Goal: Task Accomplishment & Management: Complete application form

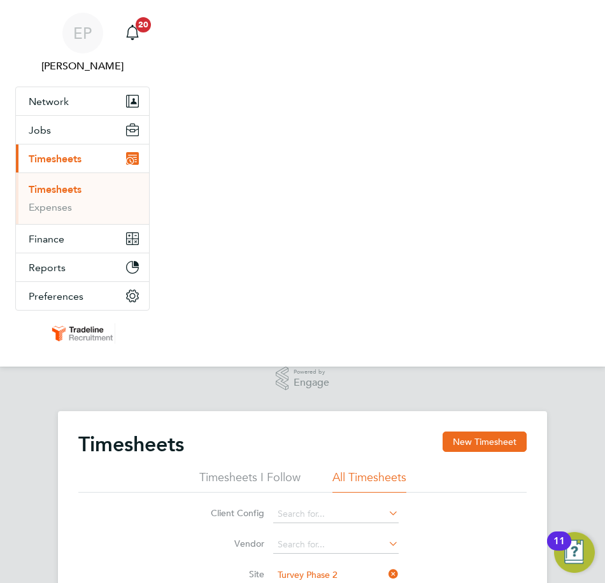
click at [489, 76] on nav "EP Ellie Page Notifications 20 Applications: Network Team Members Businesses Si…" at bounding box center [302, 183] width 605 height 367
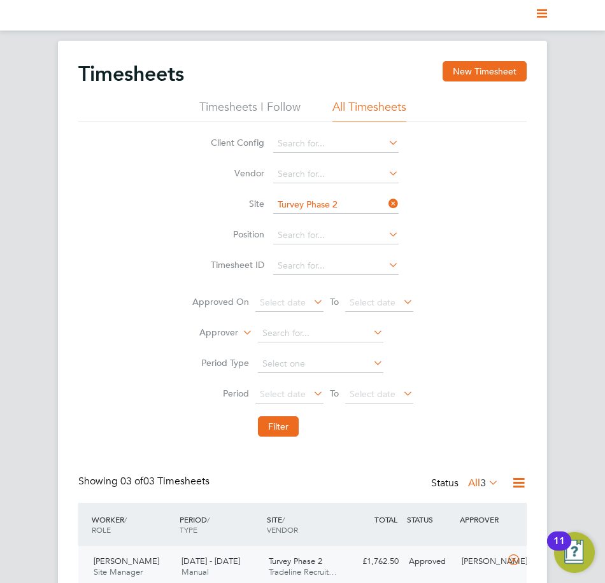
click at [549, 9] on nav "Current page:" at bounding box center [302, 15] width 605 height 31
click at [543, 9] on icon "Main navigation" at bounding box center [542, 13] width 10 height 10
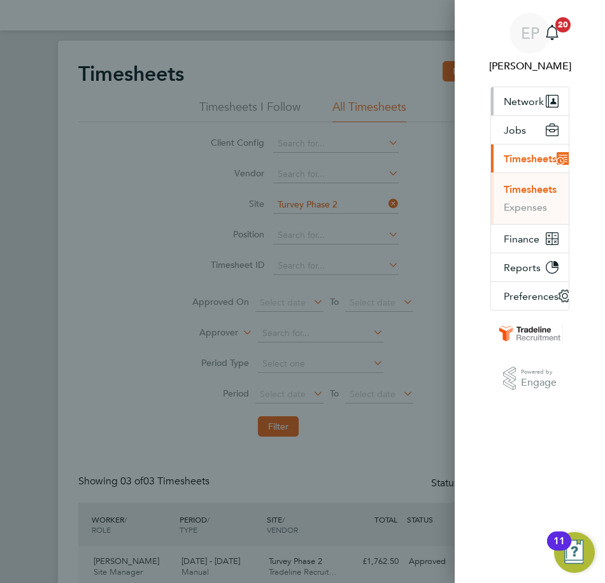
click at [530, 107] on span "Network" at bounding box center [524, 101] width 40 height 12
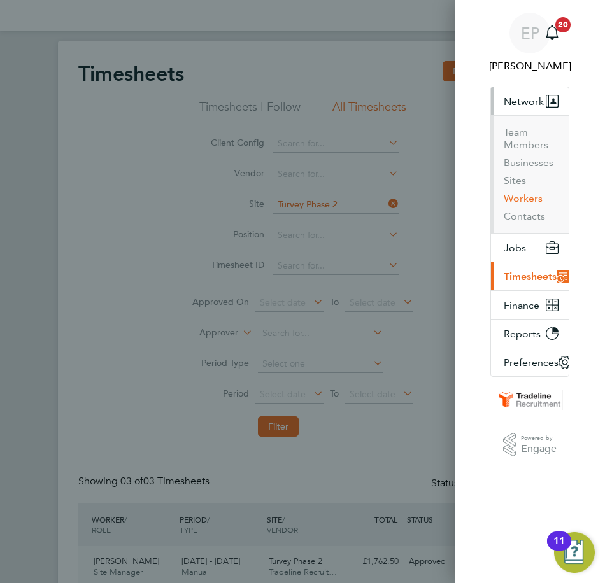
click at [521, 194] on button "Workers" at bounding box center [523, 198] width 39 height 13
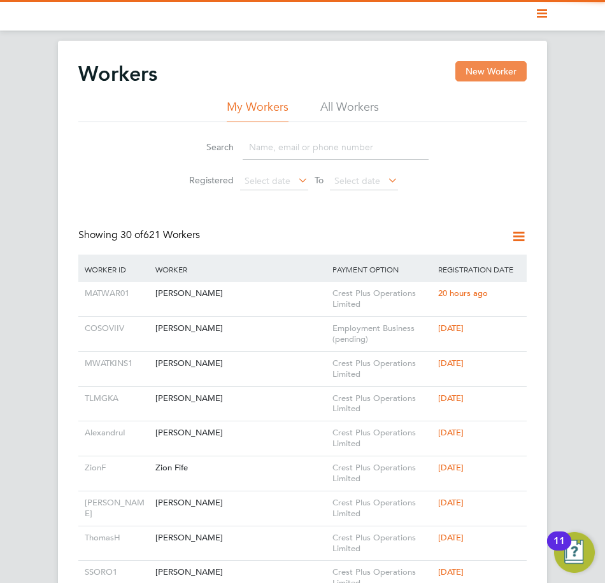
click at [474, 69] on button "New Worker" at bounding box center [490, 71] width 71 height 20
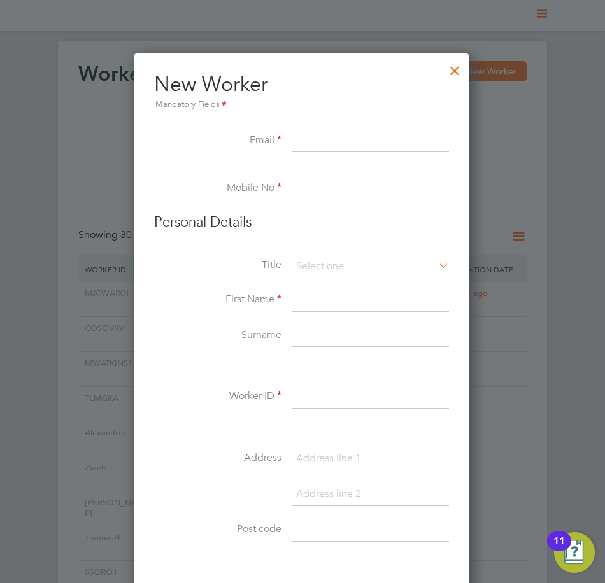
scroll to position [1084, 337]
click at [337, 141] on input at bounding box center [370, 141] width 157 height 23
paste input "07925 166330"
type input "07925 166330"
click at [348, 257] on input at bounding box center [370, 266] width 157 height 19
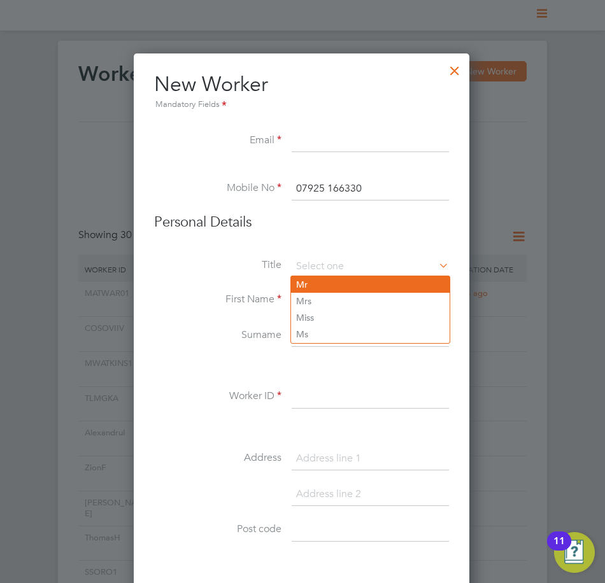
click at [325, 284] on li "Mr" at bounding box center [370, 284] width 159 height 17
type input "Mr"
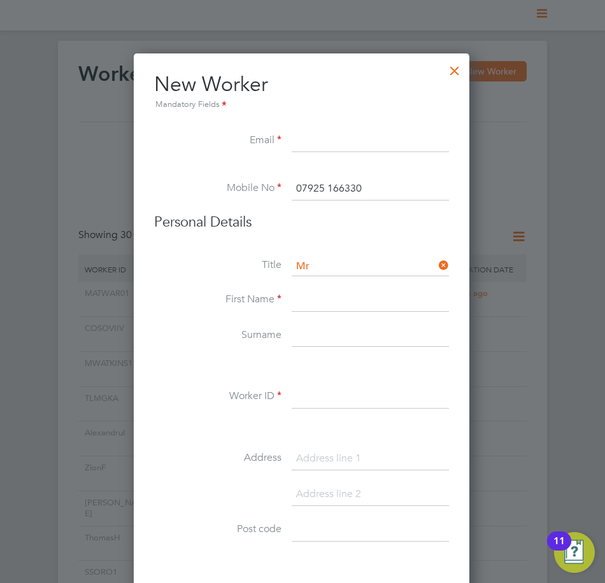
paste input "Kasim"
type input "Kasim"
paste input "Hussain"
type input "Hussain"
click at [339, 386] on input at bounding box center [370, 397] width 157 height 23
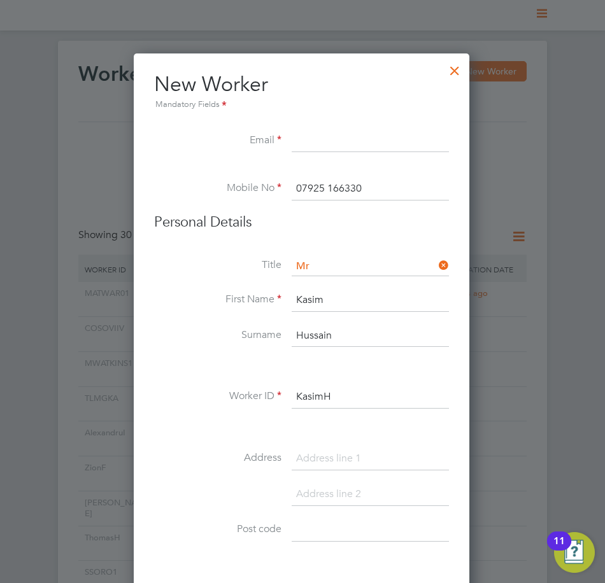
drag, startPoint x: 345, startPoint y: 400, endPoint x: 262, endPoint y: 400, distance: 83.4
click at [262, 400] on li "Worker ID KasimH" at bounding box center [301, 404] width 295 height 36
type input "KasimH"
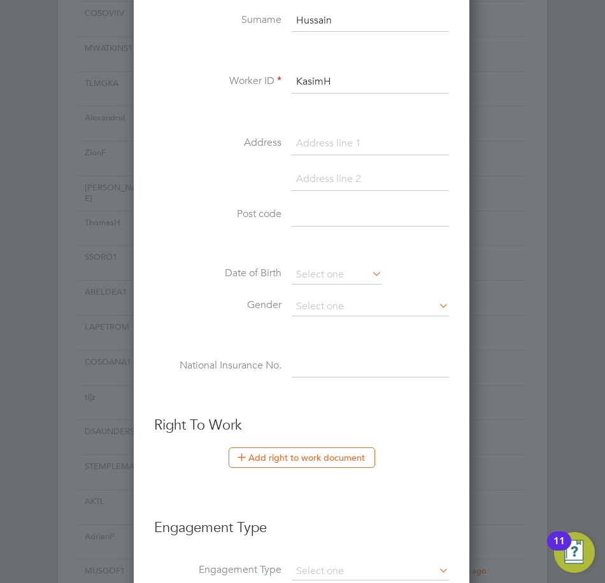
scroll to position [318, 0]
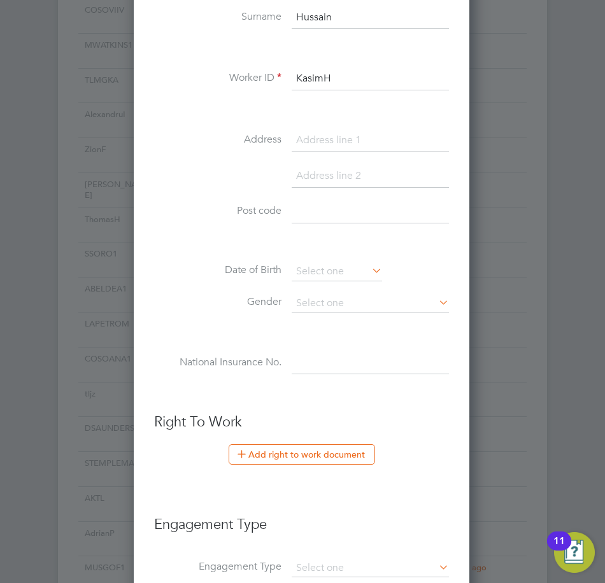
paste input "127 Rutland Avenue"
type input "127 Rutland Avenue"
paste input "HP12 3JQ"
type input "HP12 3JQ"
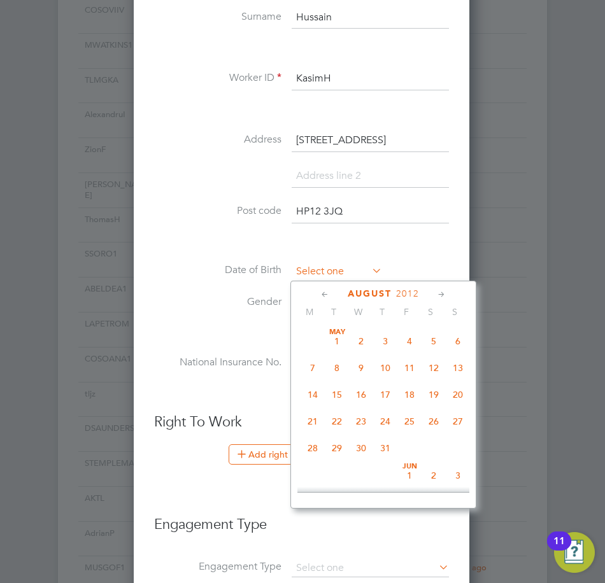
click at [351, 265] on input at bounding box center [337, 271] width 90 height 19
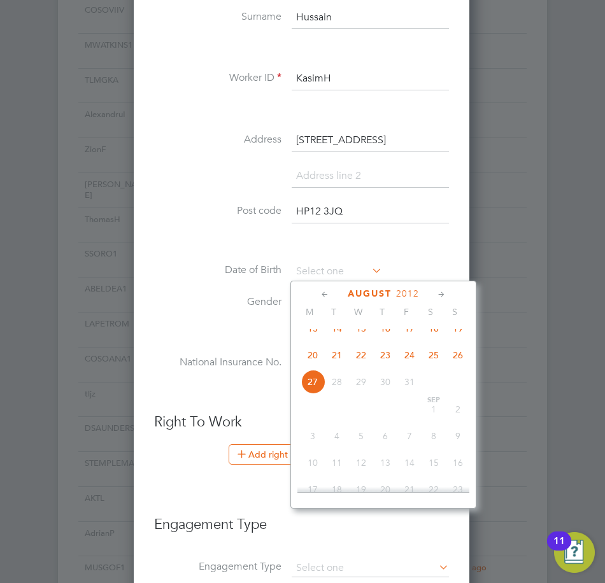
click at [414, 298] on span "2012" at bounding box center [407, 293] width 23 height 11
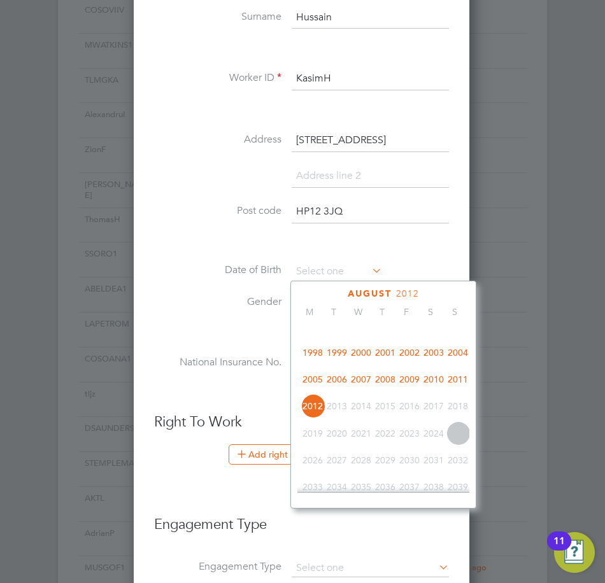
click at [320, 360] on span "1998" at bounding box center [312, 353] width 24 height 24
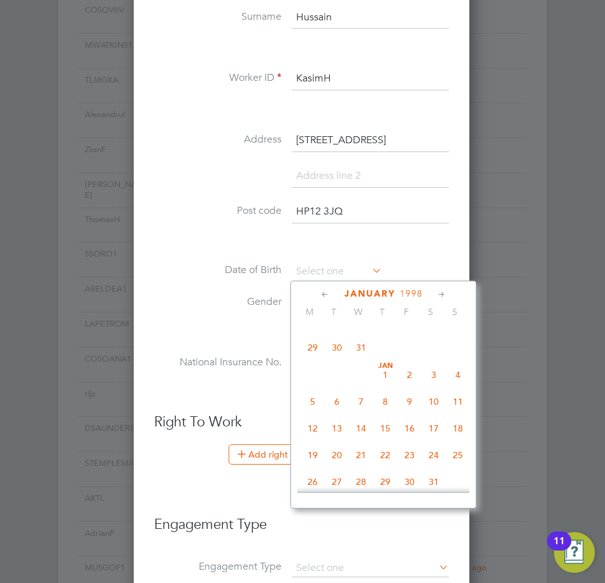
scroll to position [299, 0]
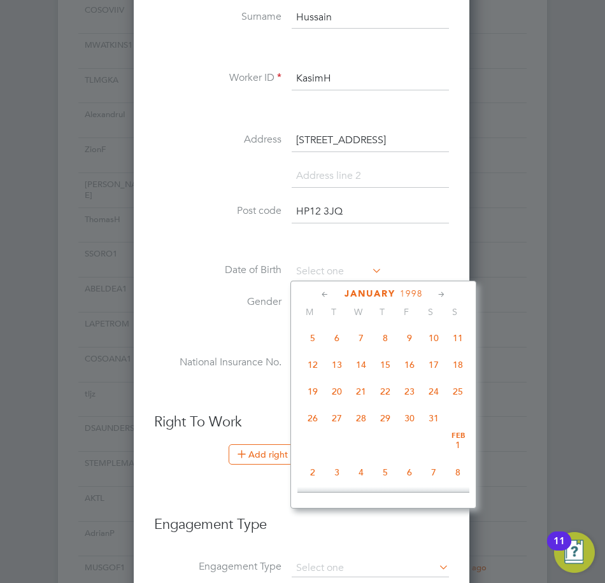
click at [318, 394] on span "19" at bounding box center [312, 391] width 24 height 24
type input "19 Jan 1998"
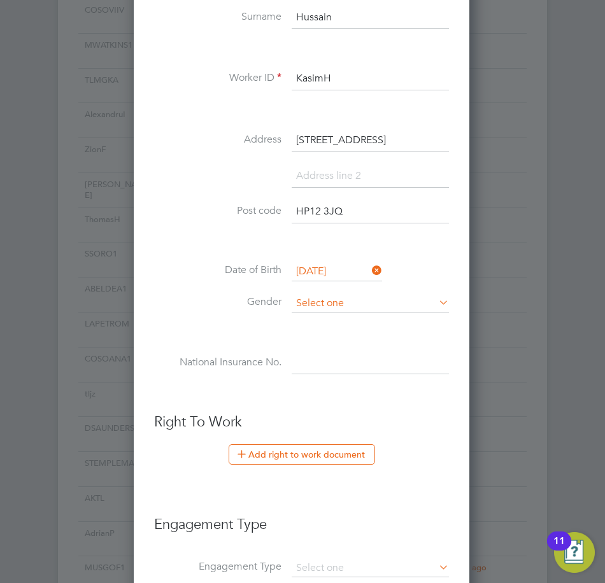
click at [344, 299] on input at bounding box center [370, 303] width 157 height 19
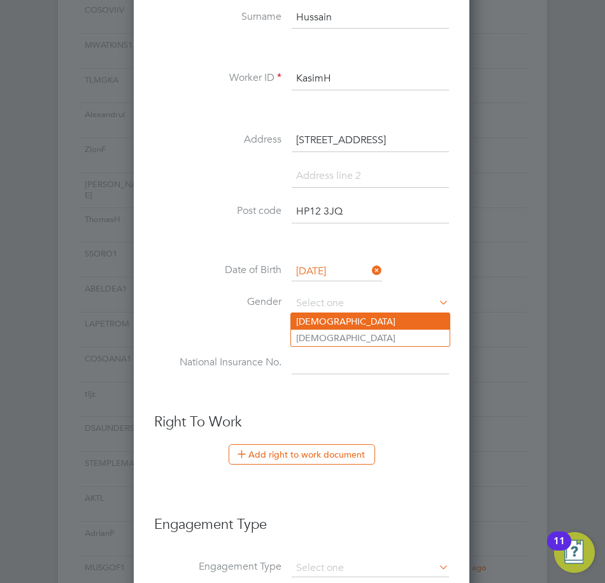
click at [334, 320] on li "Male" at bounding box center [370, 321] width 159 height 17
type input "Male"
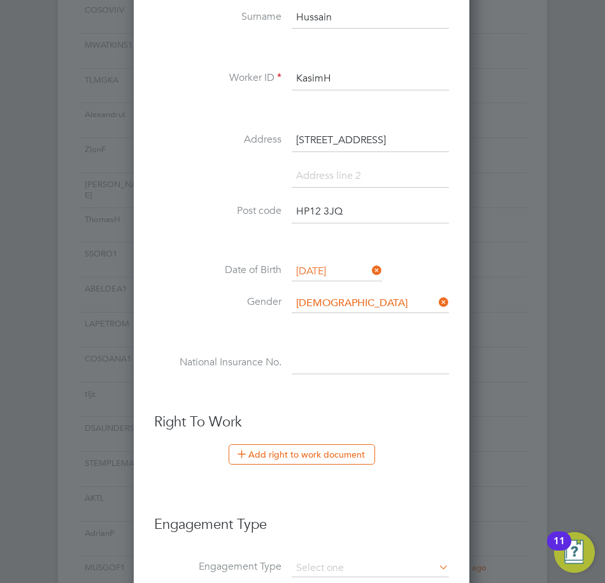
paste input "JK461038C"
type input "JK 46 10 38 C"
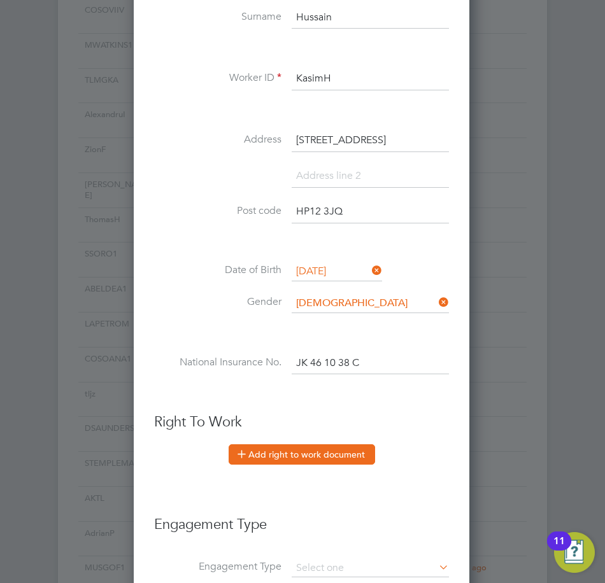
click at [327, 445] on button "Add right to work document" at bounding box center [302, 454] width 146 height 20
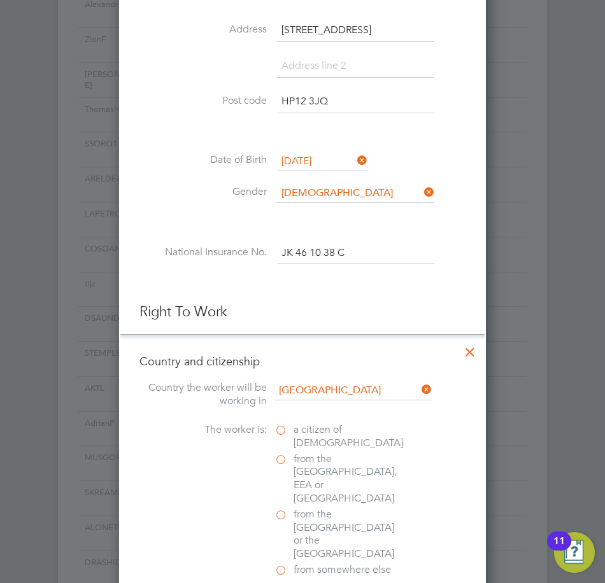
scroll to position [700, 0]
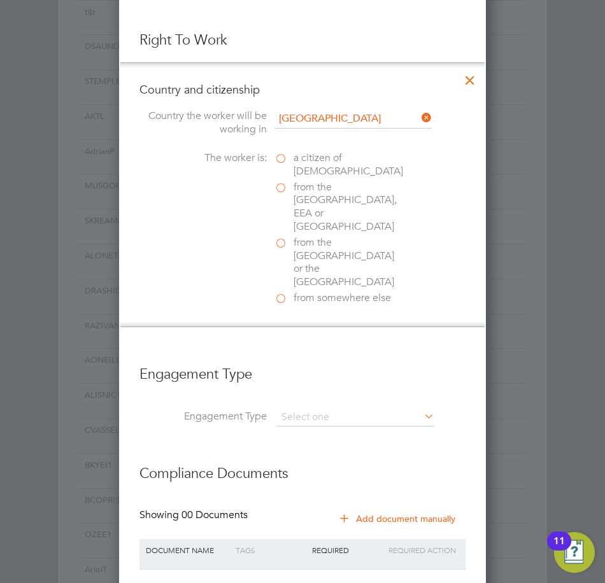
click at [306, 166] on span "a citizen of United Kingdom" at bounding box center [347, 165] width 109 height 27
click at [0, 0] on input "a citizen of United Kingdom" at bounding box center [0, 0] width 0 height 0
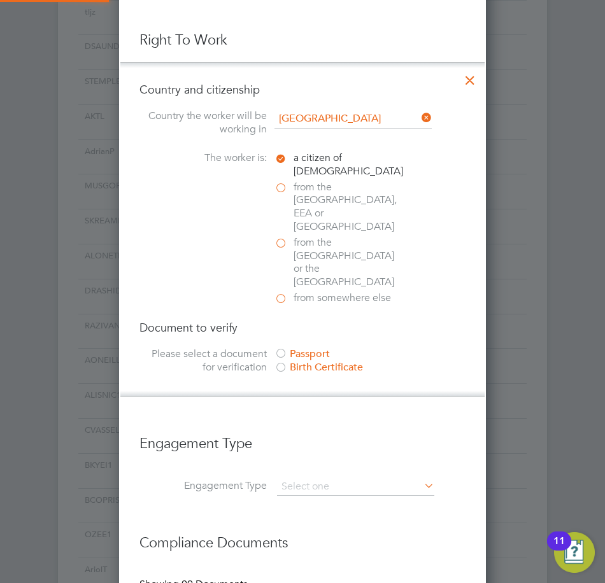
scroll to position [1345, 367]
click at [328, 348] on div "Passport" at bounding box center [369, 354] width 191 height 13
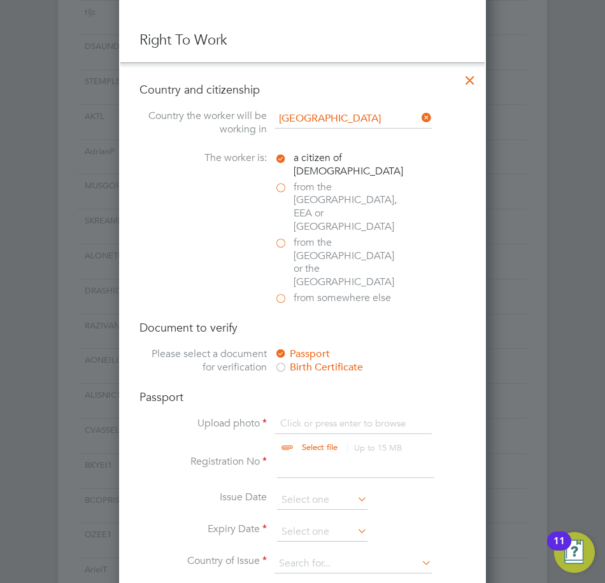
scroll to position [17, 158]
click at [322, 417] on input "file" at bounding box center [332, 436] width 200 height 38
type input "C:\fakepath\Passport.PNG"
click at [322, 455] on input at bounding box center [355, 466] width 157 height 23
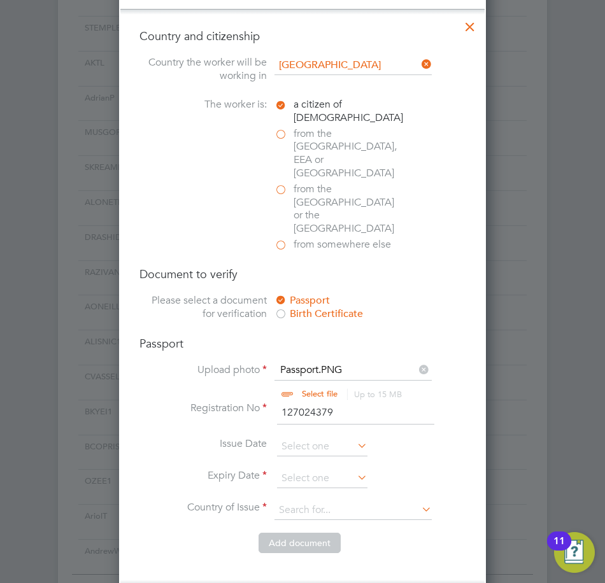
scroll to position [828, 0]
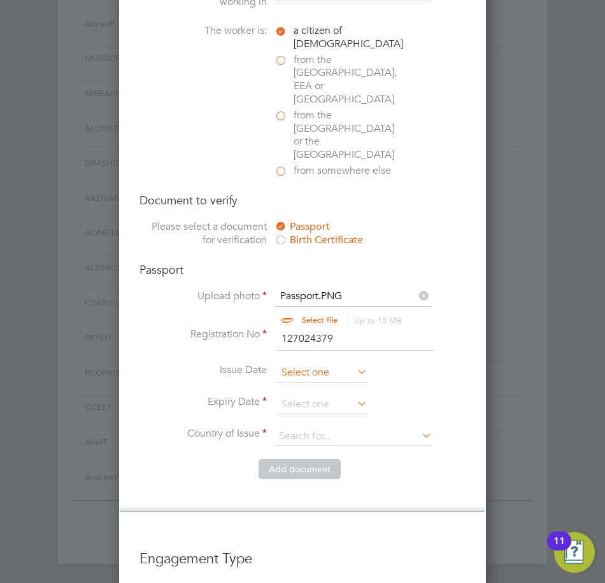
type input "127024379"
click at [305, 364] on input at bounding box center [322, 373] width 90 height 19
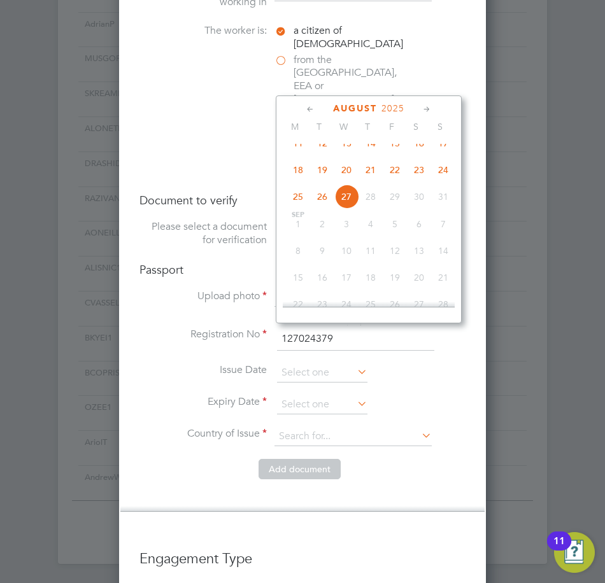
click at [390, 107] on span "2025" at bounding box center [392, 108] width 23 height 11
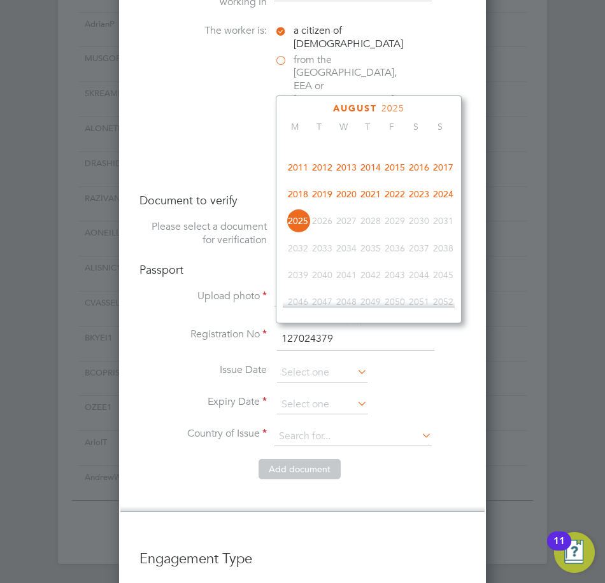
click at [375, 200] on span "2021" at bounding box center [370, 194] width 24 height 24
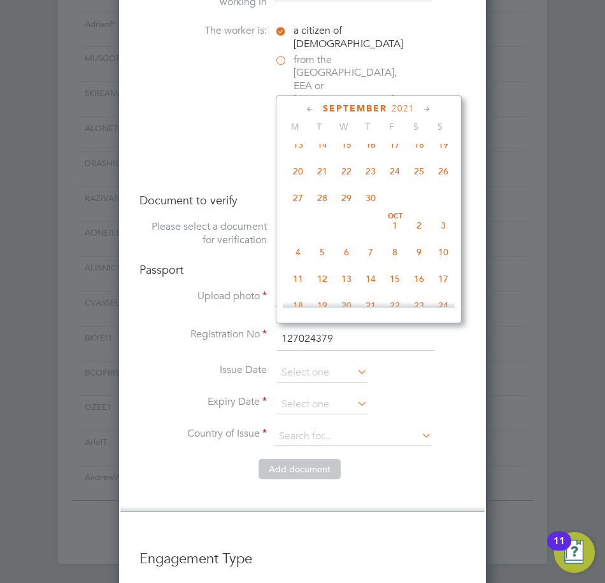
scroll to position [719, 0]
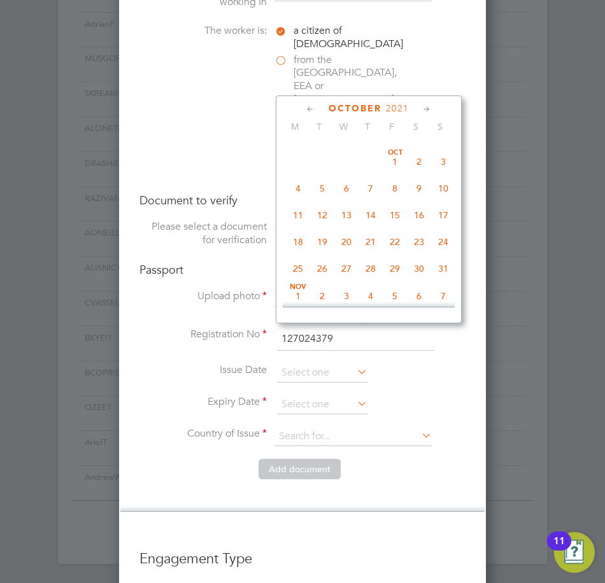
click at [350, 281] on span "27" at bounding box center [346, 269] width 24 height 24
type input "27 Oct 2021"
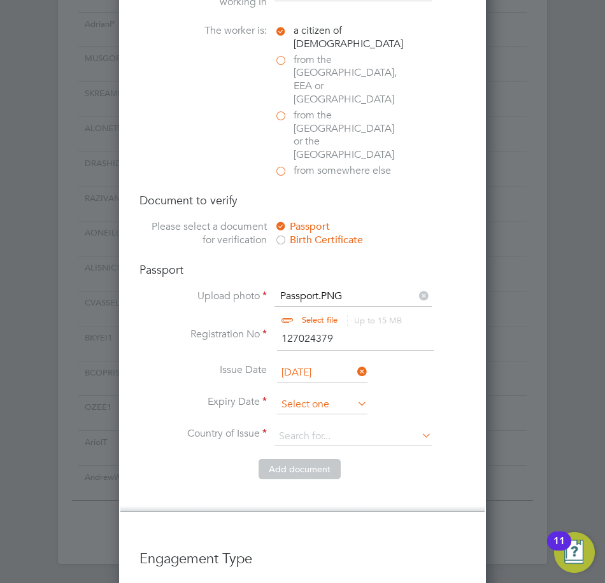
click at [325, 395] on input at bounding box center [322, 404] width 90 height 19
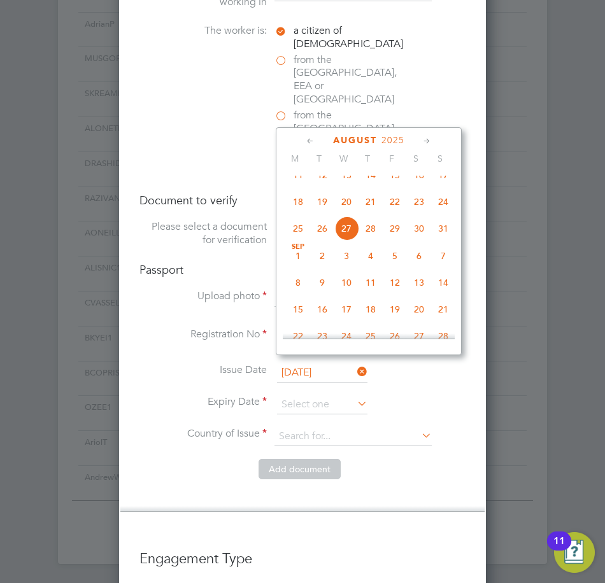
click at [398, 138] on span "2025" at bounding box center [392, 140] width 23 height 11
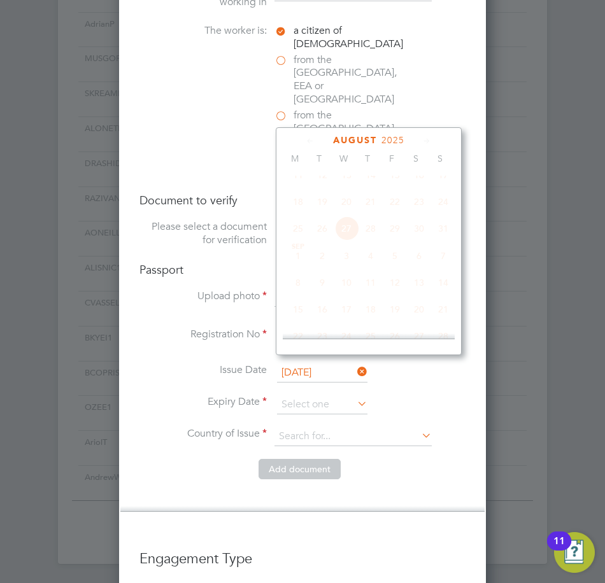
scroll to position [337, 0]
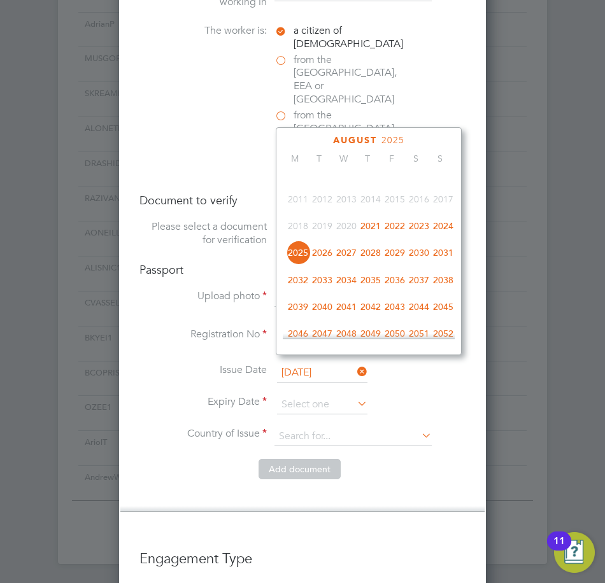
click at [442, 264] on span "2031" at bounding box center [443, 253] width 24 height 24
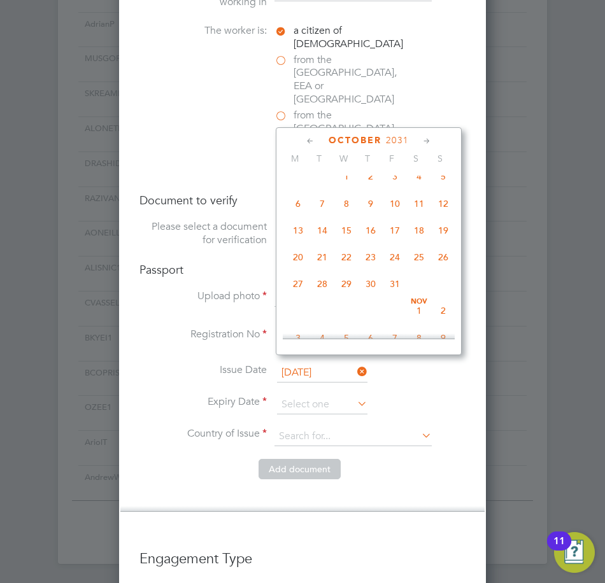
scroll to position [719, 0]
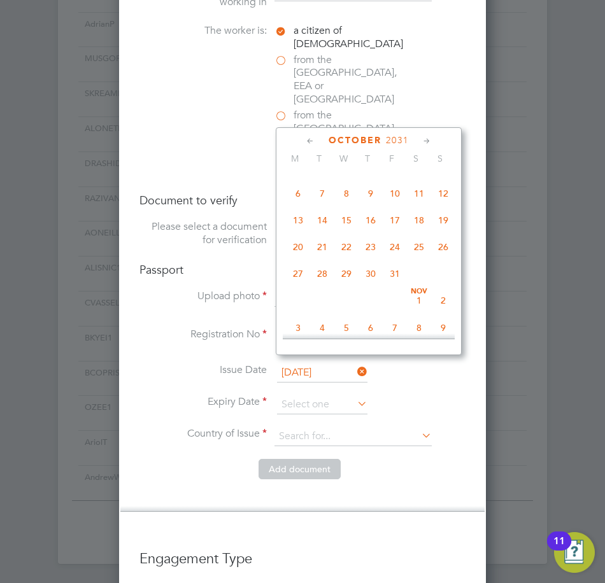
click at [301, 286] on span "27" at bounding box center [298, 274] width 24 height 24
type input "27 Oct 2031"
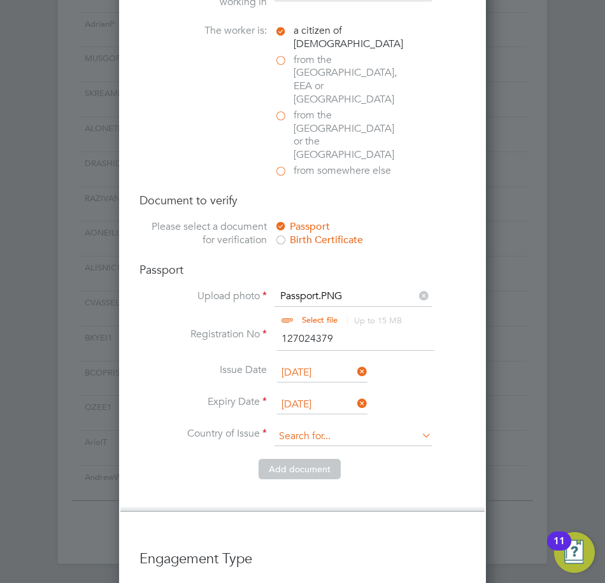
click at [316, 427] on input at bounding box center [352, 436] width 157 height 19
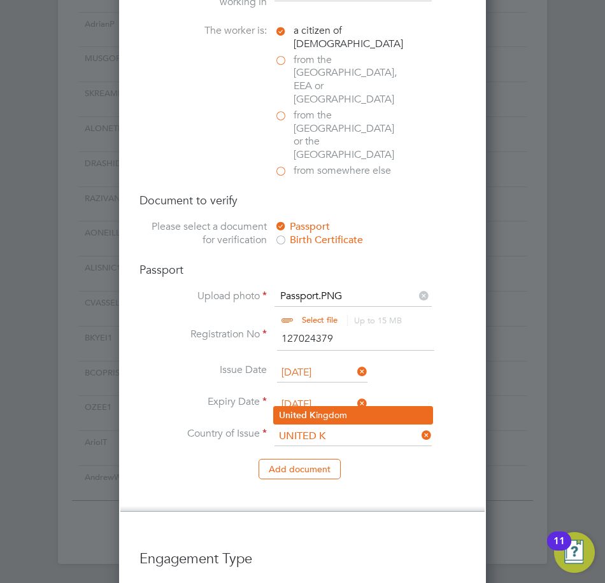
click at [328, 413] on li "United K ingdom" at bounding box center [353, 415] width 159 height 17
type input "United Kingdom"
click at [388, 459] on li "Add document" at bounding box center [302, 475] width 326 height 33
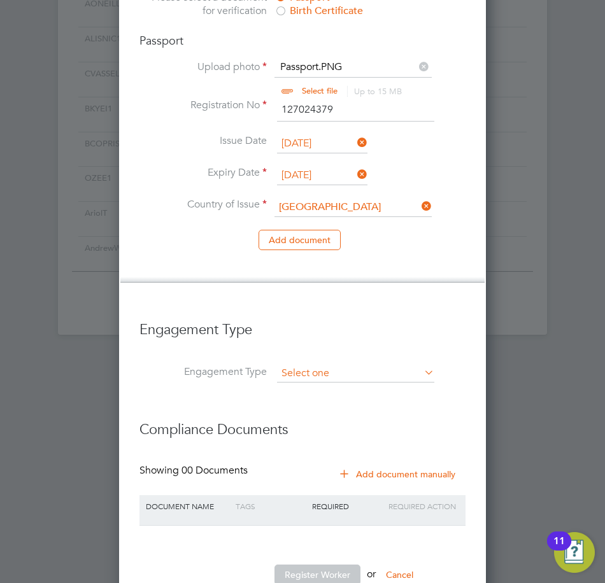
click at [335, 365] on input at bounding box center [355, 374] width 157 height 18
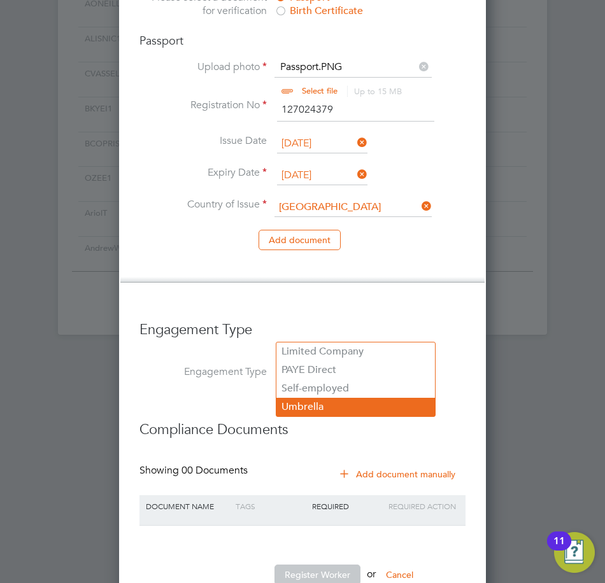
click at [320, 400] on li "Umbrella" at bounding box center [355, 407] width 159 height 18
type input "Umbrella"
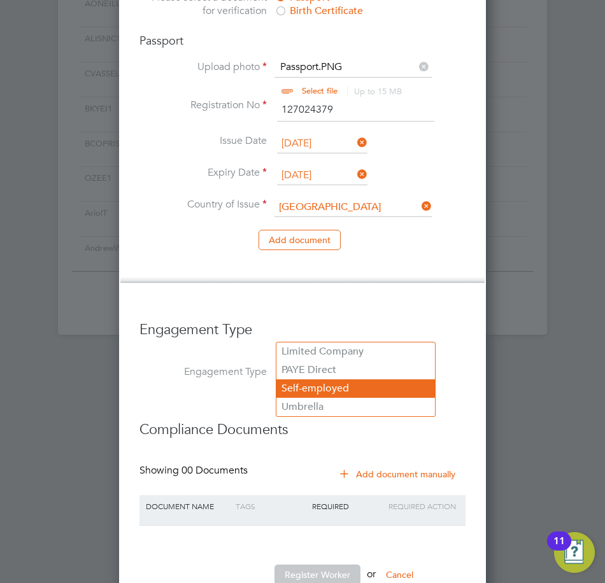
scroll to position [1823, 367]
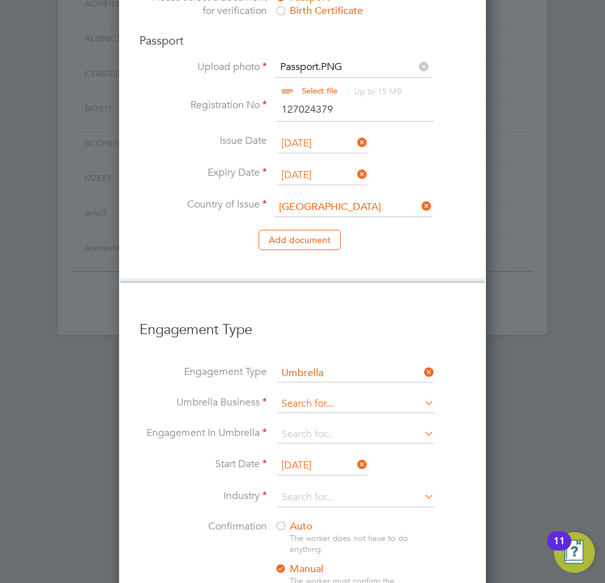
click at [328, 395] on input at bounding box center [355, 404] width 157 height 18
click at [326, 374] on li "Cr est Plus Operations Limited" at bounding box center [355, 382] width 159 height 18
type input "Crest Plus Operations Limited"
click at [316, 426] on input at bounding box center [355, 435] width 157 height 18
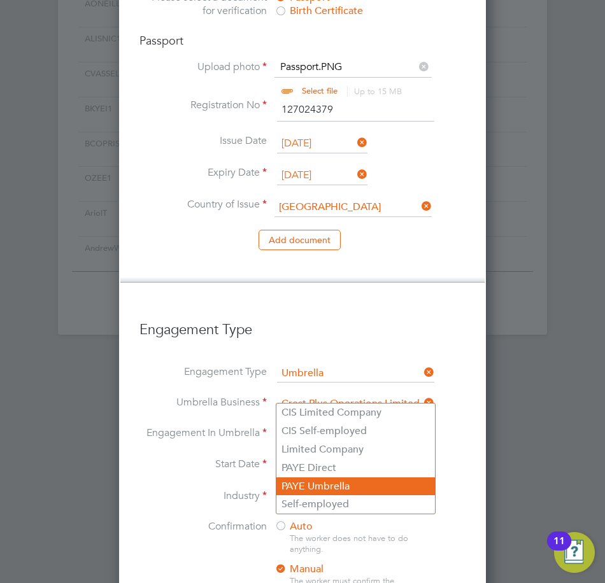
click at [316, 482] on li "PAYE Umbrella" at bounding box center [355, 486] width 159 height 18
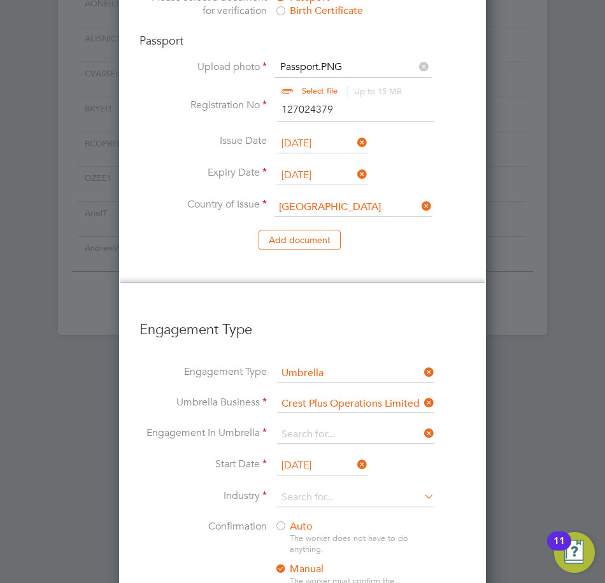
type input "PAYE Umbrella"
drag, startPoint x: 357, startPoint y: 427, endPoint x: 341, endPoint y: 425, distance: 15.5
click at [355, 456] on icon at bounding box center [355, 465] width 0 height 18
click at [330, 456] on input at bounding box center [322, 465] width 90 height 19
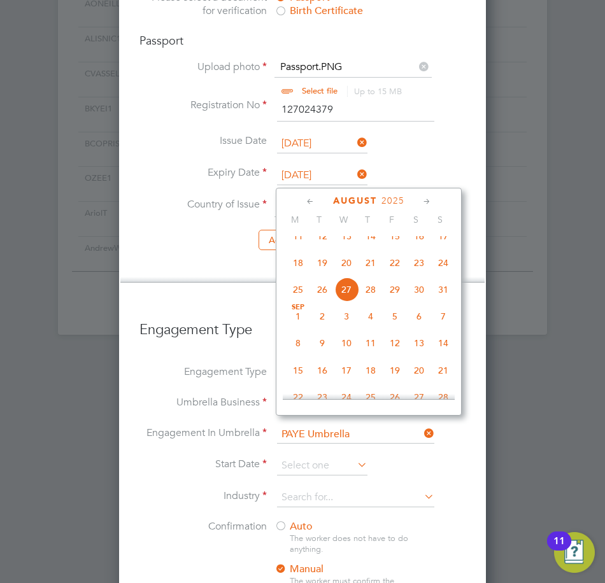
click at [295, 275] on span "18" at bounding box center [298, 263] width 24 height 24
type input "18 Aug 2025"
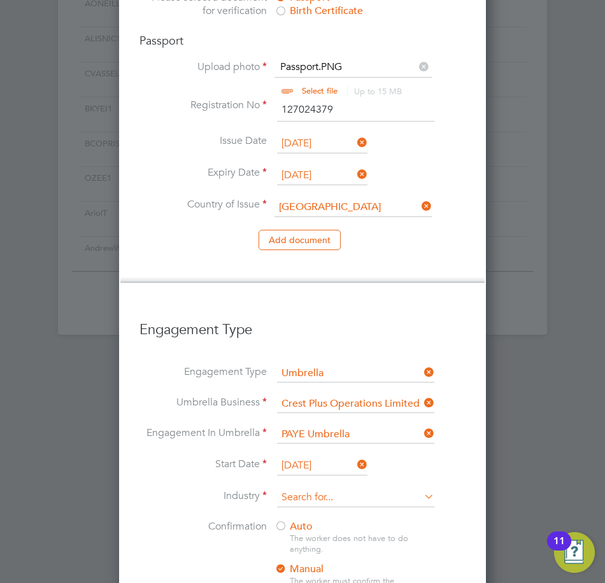
click at [332, 488] on input at bounding box center [355, 497] width 157 height 19
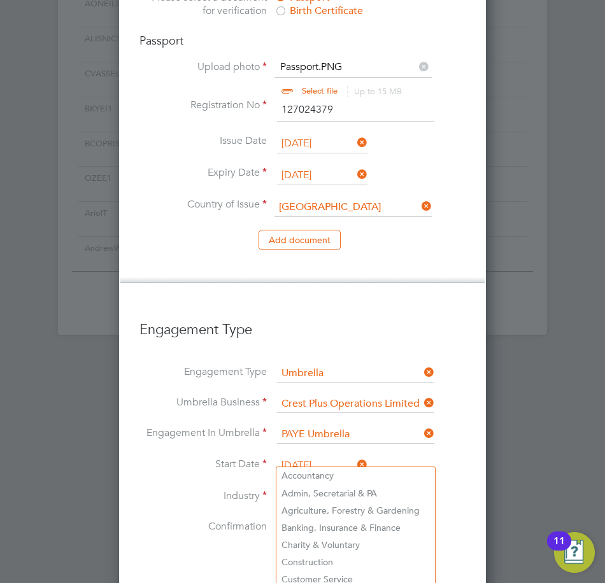
scroll to position [1120, 0]
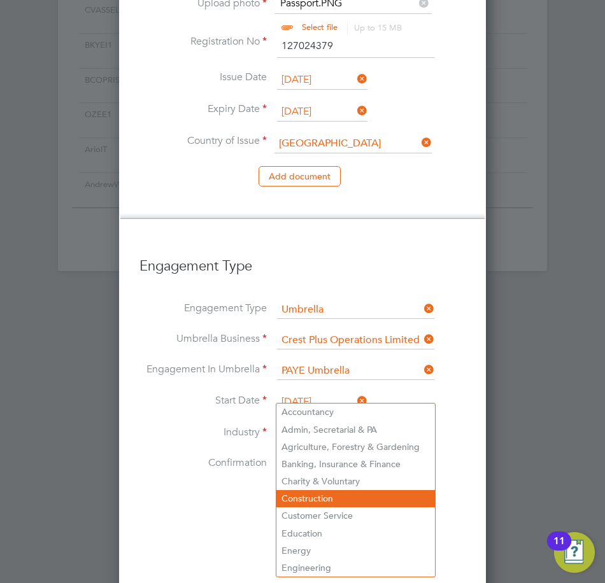
click at [323, 490] on li "Construction" at bounding box center [355, 498] width 159 height 17
type input "Construction"
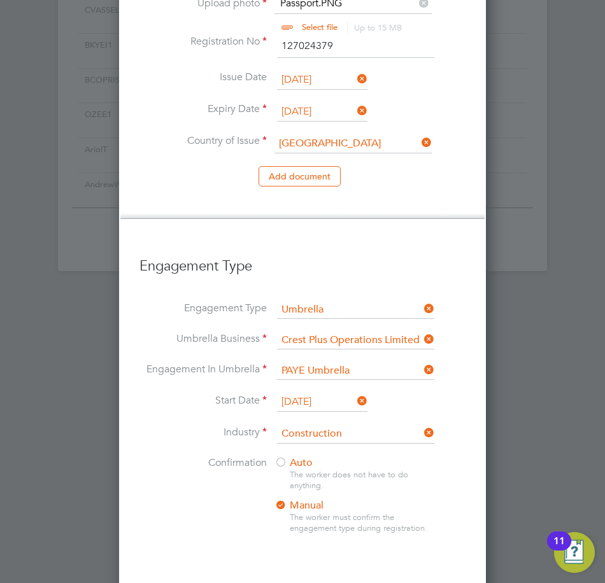
click at [283, 457] on div at bounding box center [280, 463] width 13 height 13
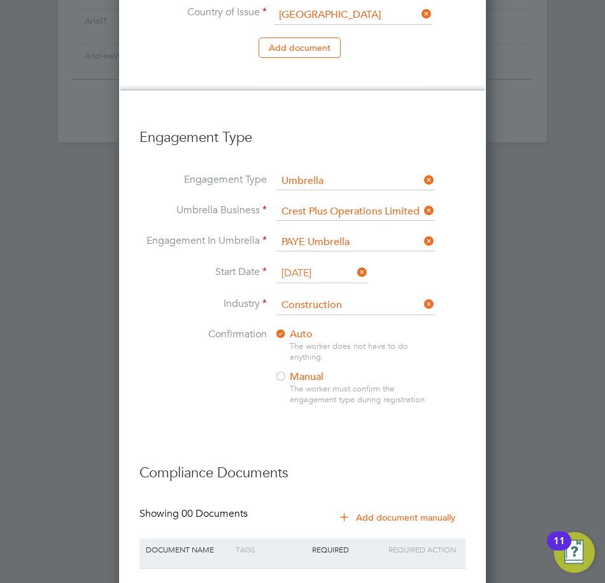
scroll to position [1292, 0]
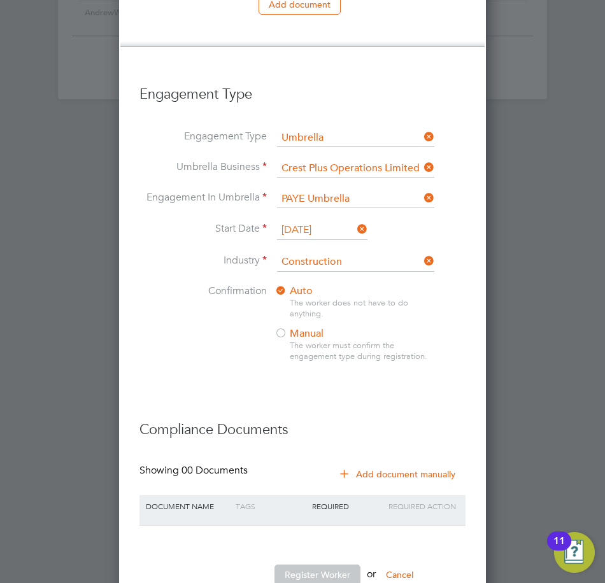
click at [379, 464] on button "Add document manually" at bounding box center [398, 474] width 134 height 20
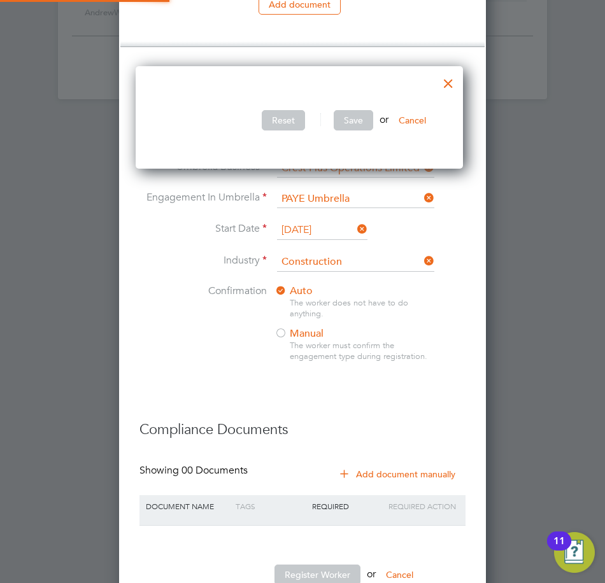
scroll to position [103, 334]
click at [451, 85] on div at bounding box center [448, 80] width 23 height 23
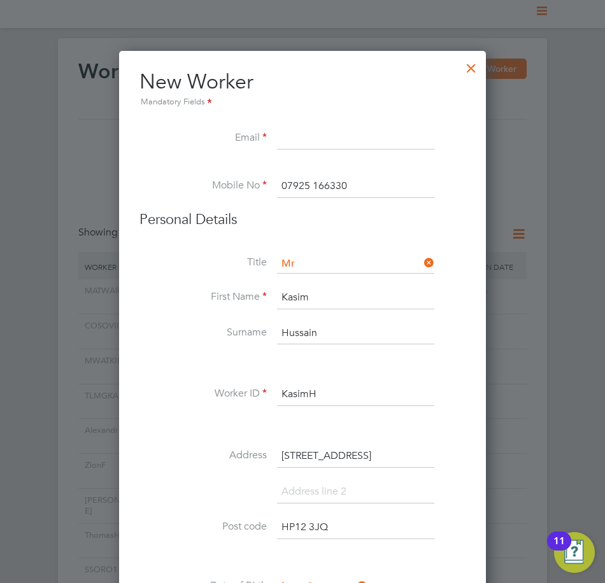
scroll to position [0, 0]
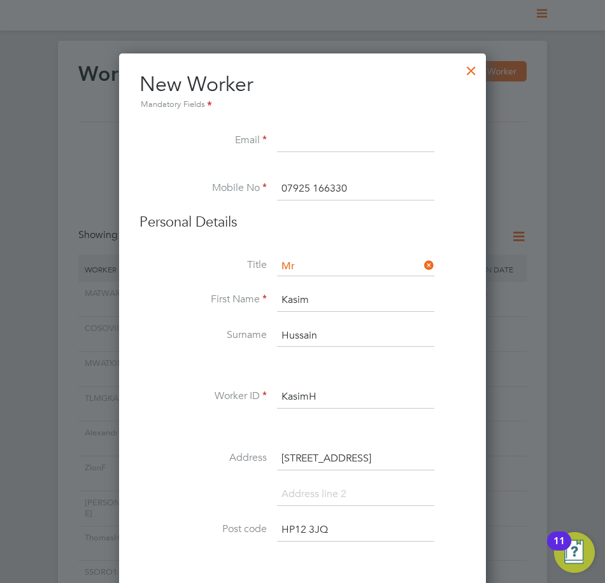
click at [311, 143] on input at bounding box center [355, 141] width 157 height 23
click at [320, 131] on input at bounding box center [355, 141] width 157 height 23
click at [410, 152] on input "KHUSS@NA.COM" at bounding box center [355, 141] width 157 height 23
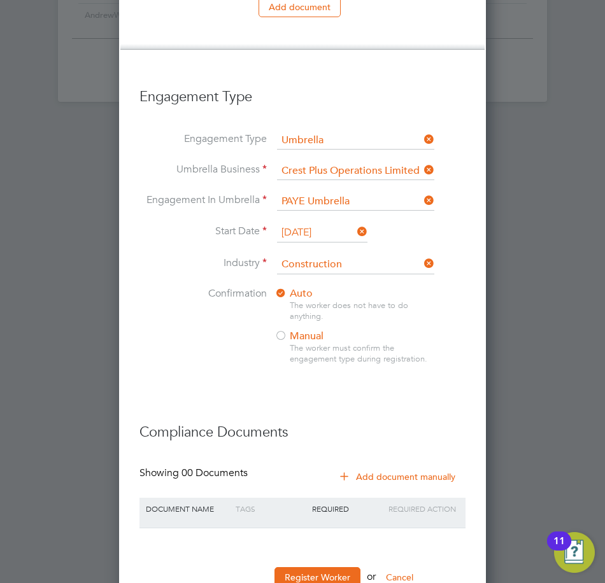
scroll to position [1292, 0]
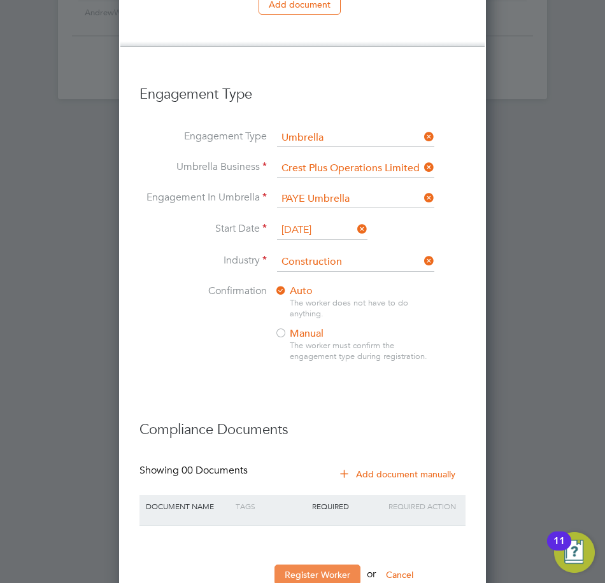
type input "KHUSS@NA.COM"
click at [315, 565] on button "Register Worker" at bounding box center [317, 575] width 86 height 20
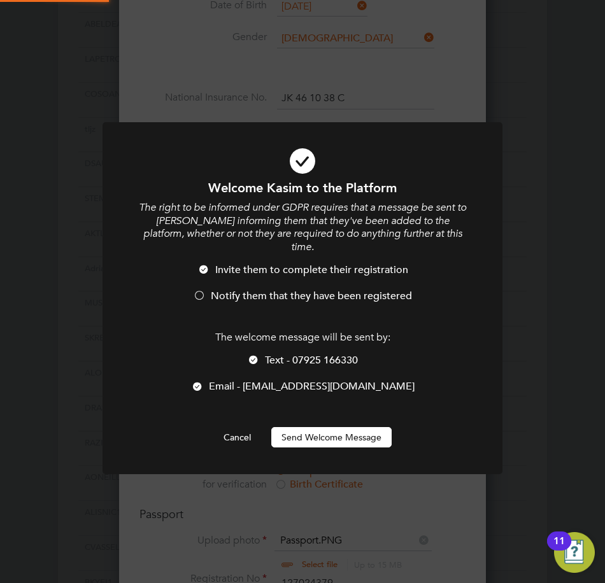
scroll to position [0, 0]
click at [274, 290] on span "Notify them that they have been registered" at bounding box center [311, 296] width 201 height 13
click at [204, 381] on div at bounding box center [197, 387] width 13 height 13
click at [323, 427] on button "Send Welcome Message" at bounding box center [331, 437] width 120 height 20
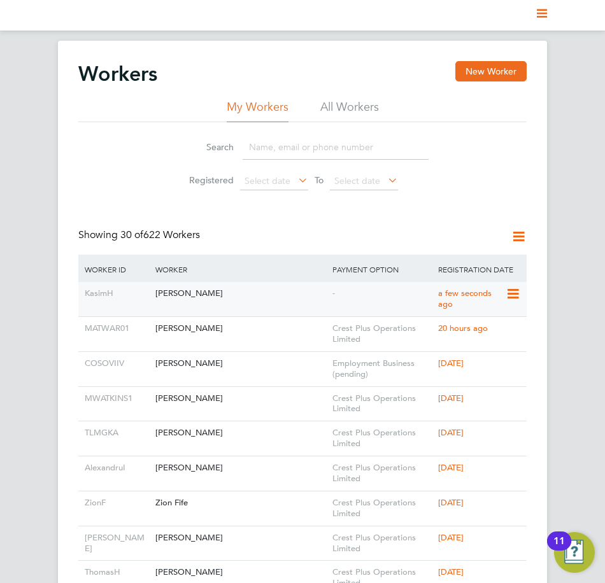
click at [344, 297] on div "-" at bounding box center [382, 294] width 106 height 24
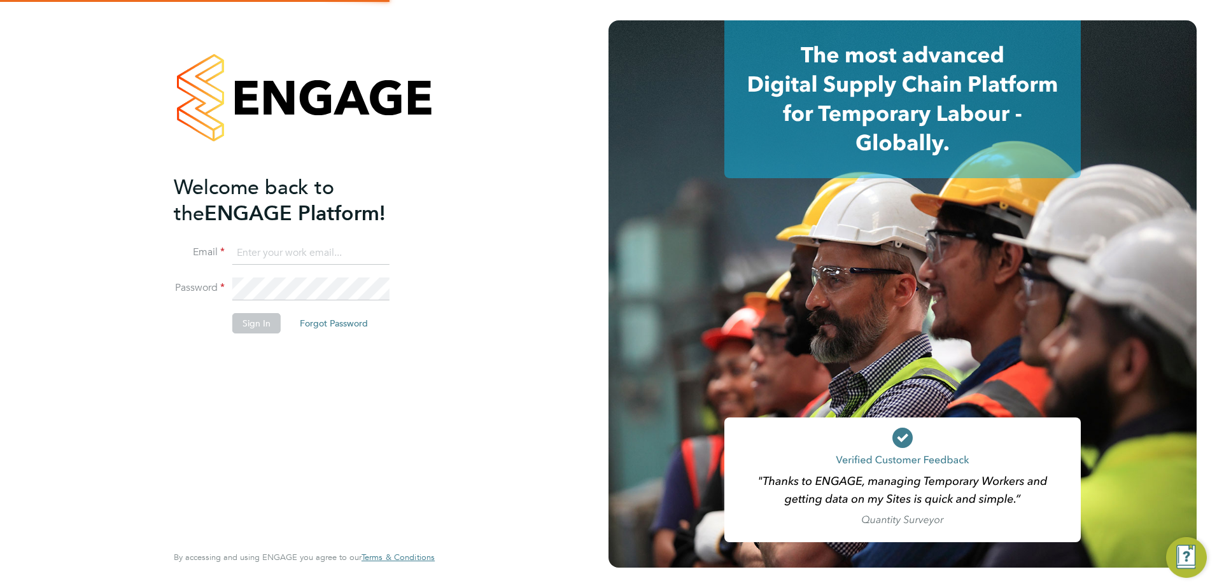
type input "ellie.page@tradelinerecruitment.co.uk"
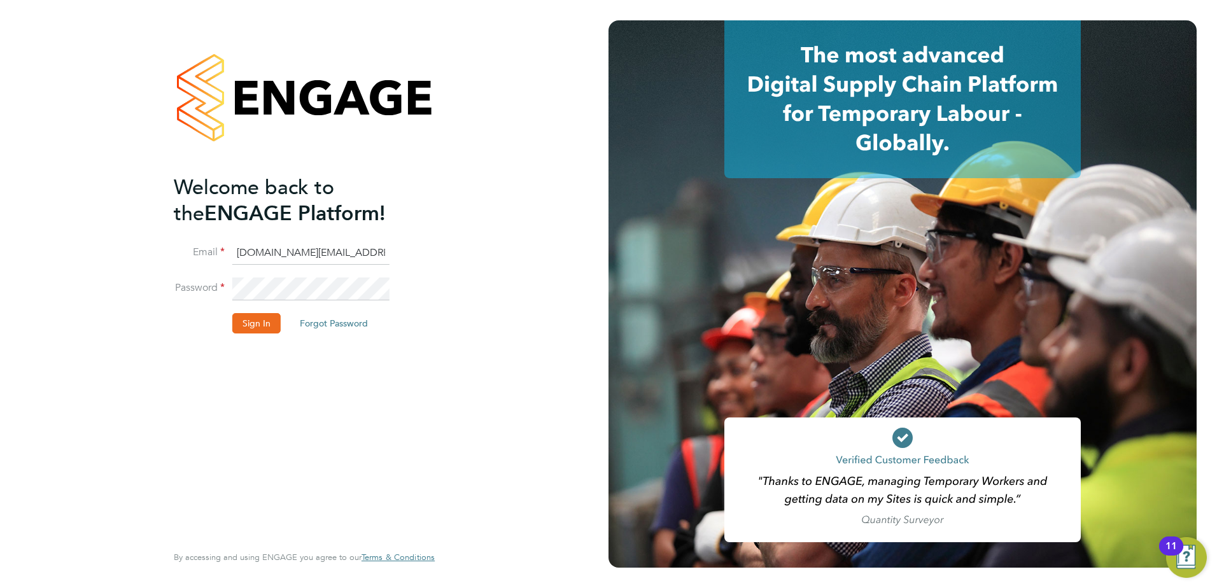
click at [171, 321] on div "Welcome back to the ENGAGE Platform! Email ellie.page@tradelinerecruitment.co.u…" at bounding box center [304, 294] width 312 height 588
click at [239, 322] on button "Sign In" at bounding box center [256, 323] width 48 height 20
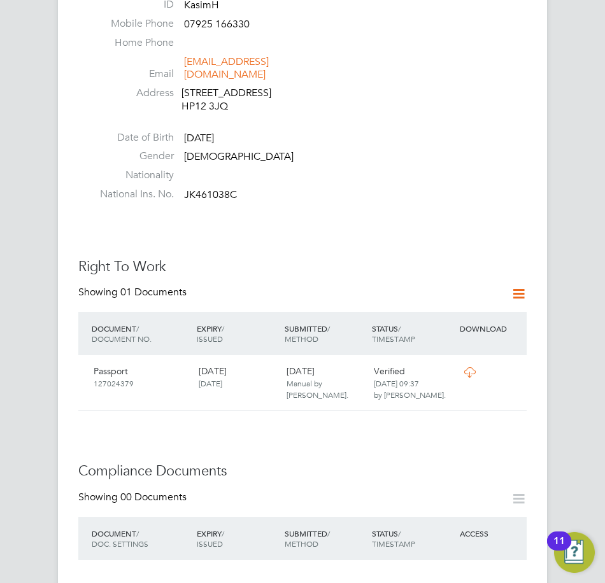
scroll to position [318, 0]
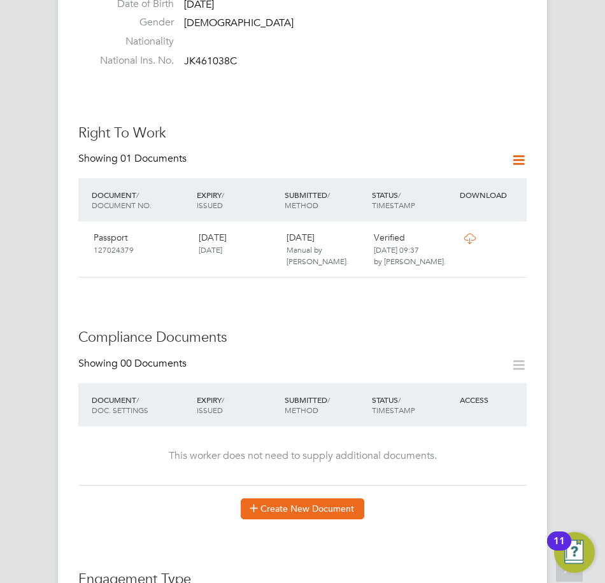
click at [330, 498] on button "Create New Document" at bounding box center [303, 508] width 124 height 20
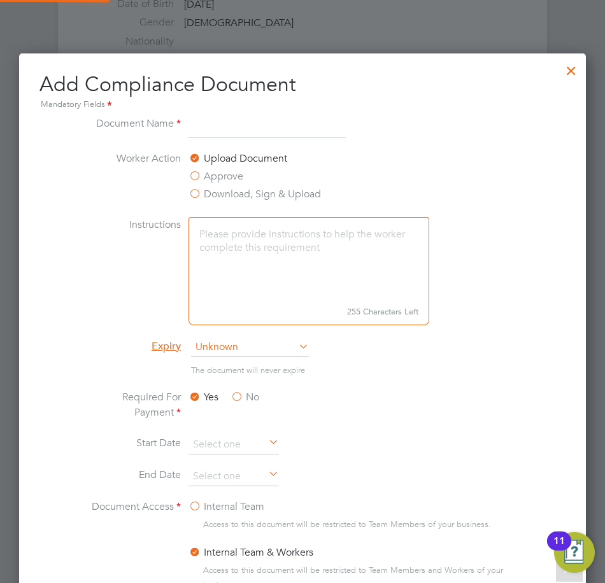
scroll to position [699, 567]
type input "CSCS"
click at [267, 349] on span "Unknown" at bounding box center [250, 347] width 118 height 19
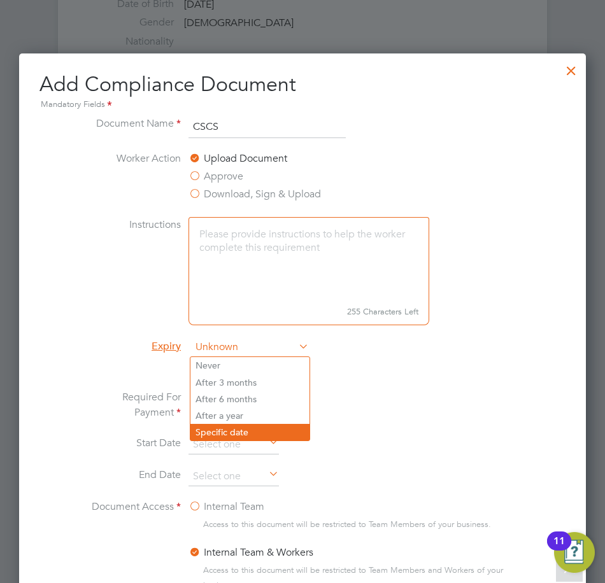
click at [234, 427] on li "Specific date" at bounding box center [249, 432] width 119 height 17
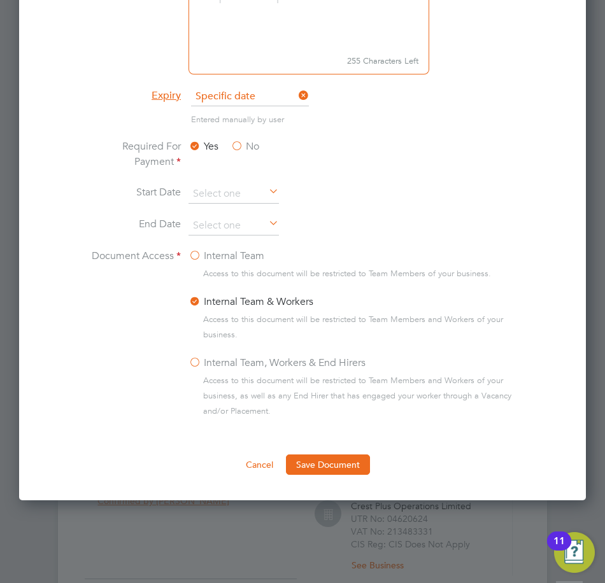
scroll to position [573, 0]
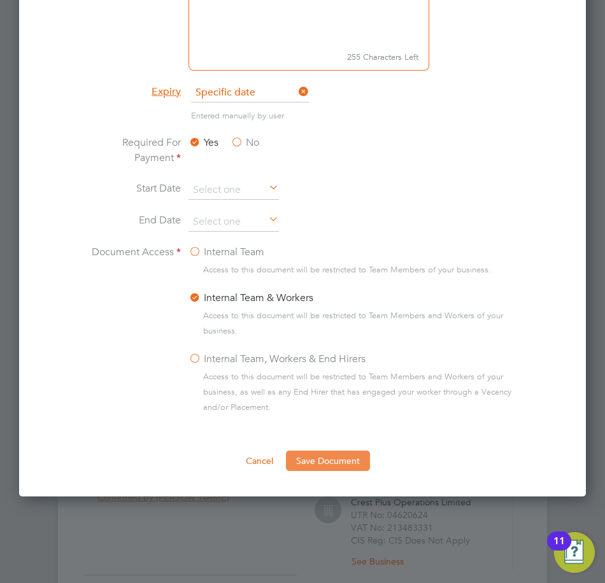
click at [318, 464] on button "Save Document" at bounding box center [328, 461] width 84 height 20
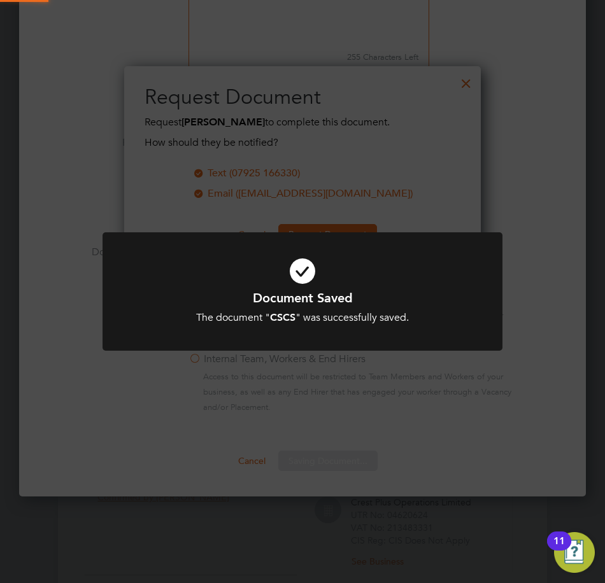
scroll to position [204, 357]
click at [420, 264] on icon at bounding box center [302, 271] width 331 height 50
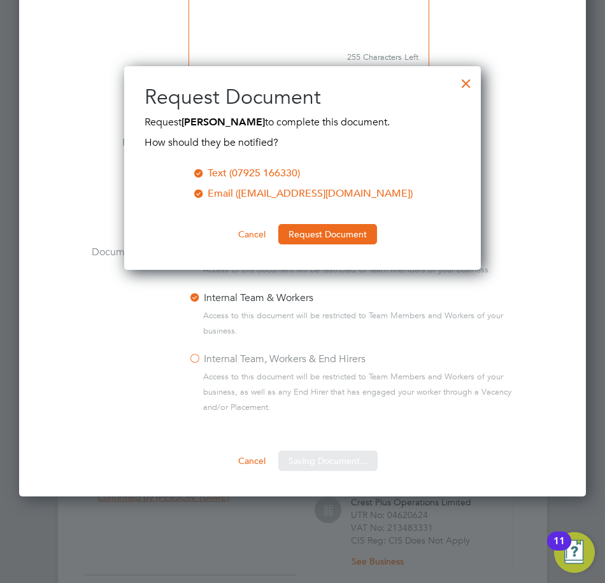
click at [465, 83] on div at bounding box center [466, 80] width 23 height 23
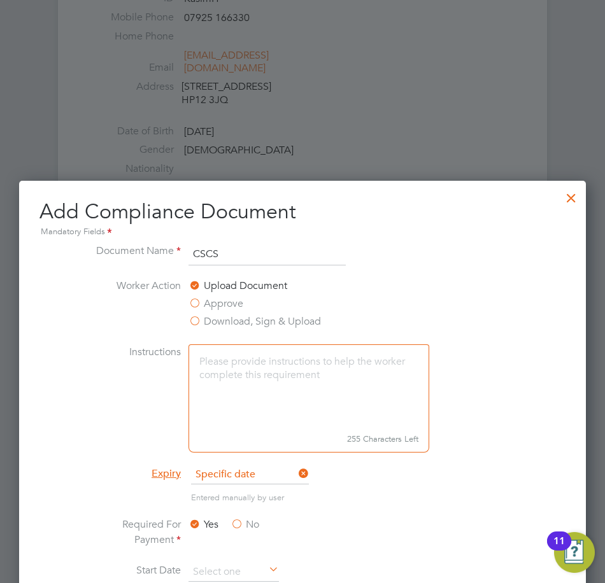
drag, startPoint x: 573, startPoint y: 191, endPoint x: 414, endPoint y: 117, distance: 174.9
click at [573, 192] on div at bounding box center [571, 194] width 23 height 23
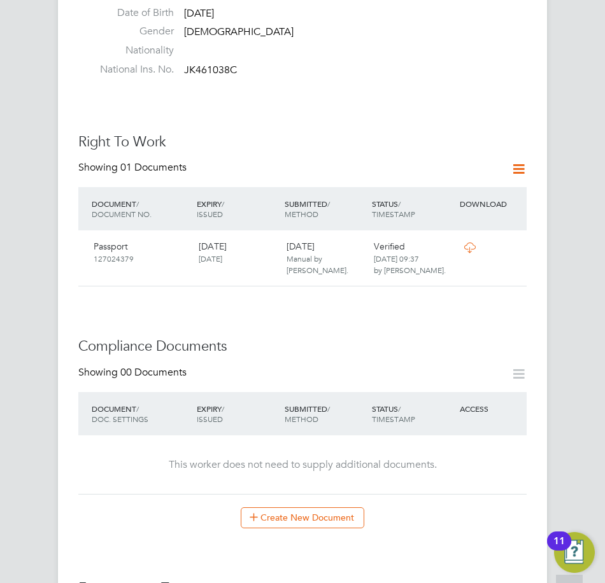
scroll to position [318, 0]
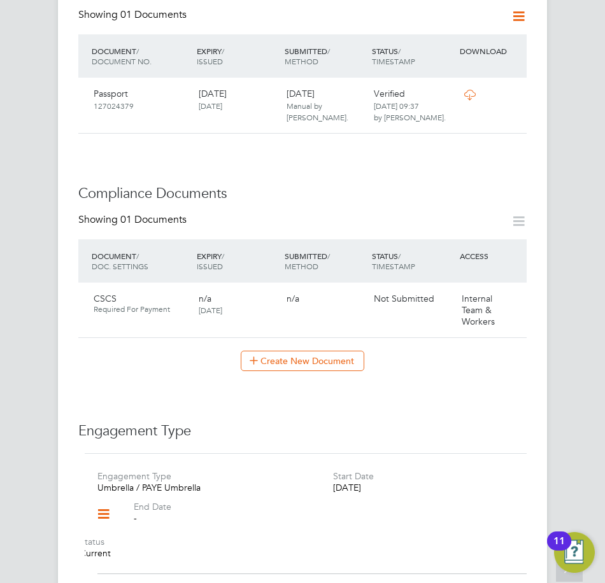
scroll to position [573, 0]
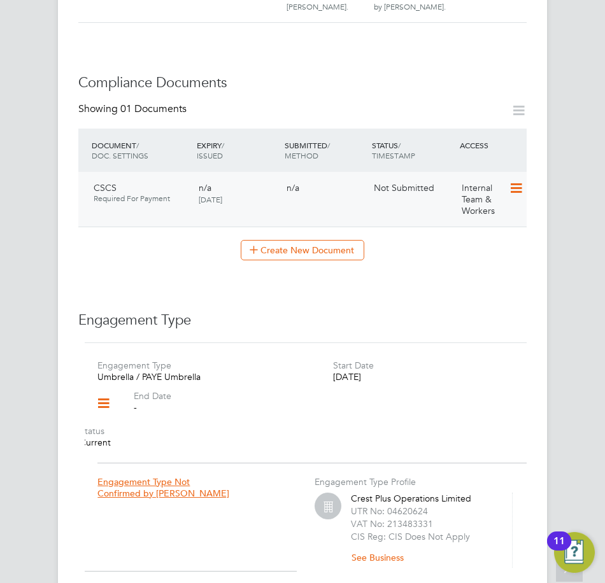
click at [516, 181] on icon at bounding box center [515, 188] width 13 height 15
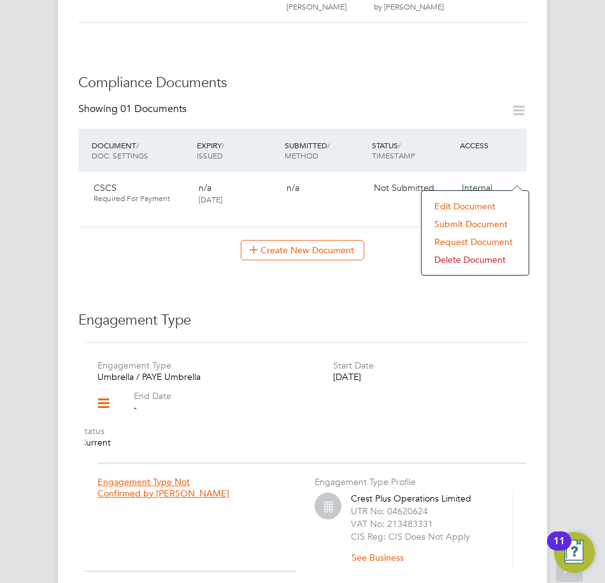
click at [455, 224] on li "Submit Document" at bounding box center [475, 224] width 94 height 18
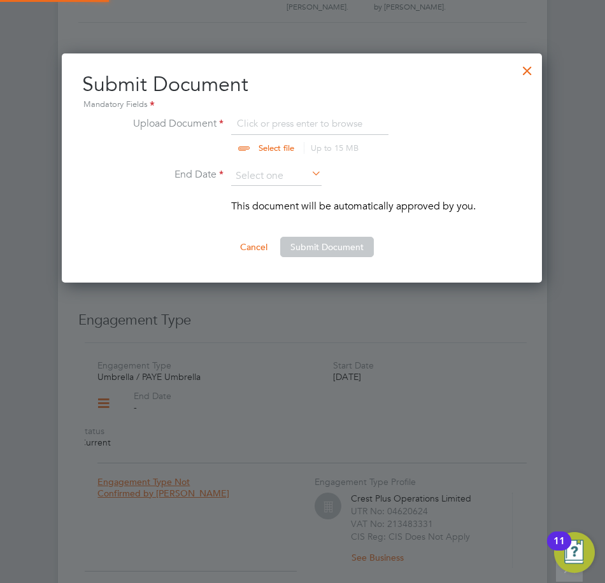
scroll to position [230, 481]
click at [279, 129] on input "file" at bounding box center [288, 135] width 200 height 38
type input "C:\fakepath\CSCS.PNG"
click at [262, 168] on input at bounding box center [276, 176] width 90 height 19
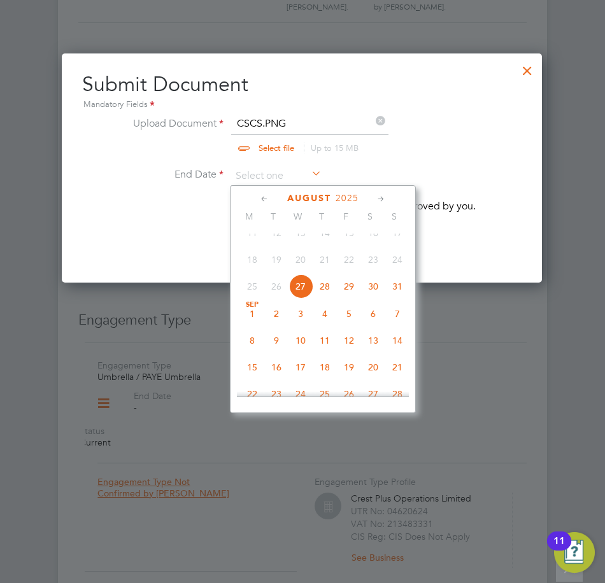
click at [348, 199] on span "2025" at bounding box center [346, 198] width 23 height 11
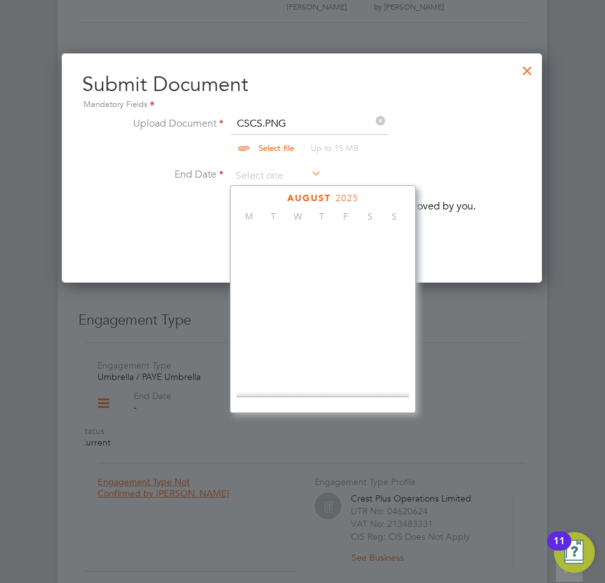
scroll to position [337, 0]
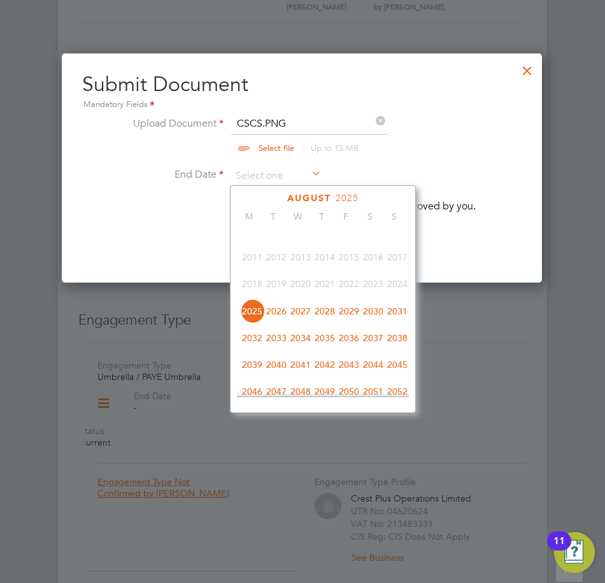
click at [322, 316] on span "2028" at bounding box center [325, 311] width 24 height 24
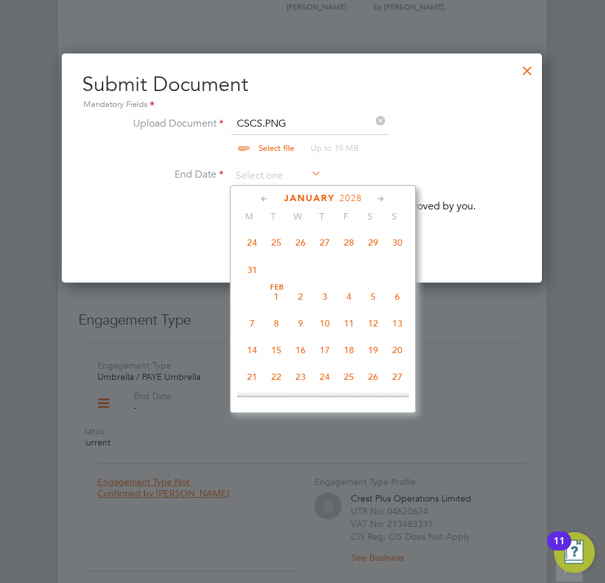
scroll to position [440, 0]
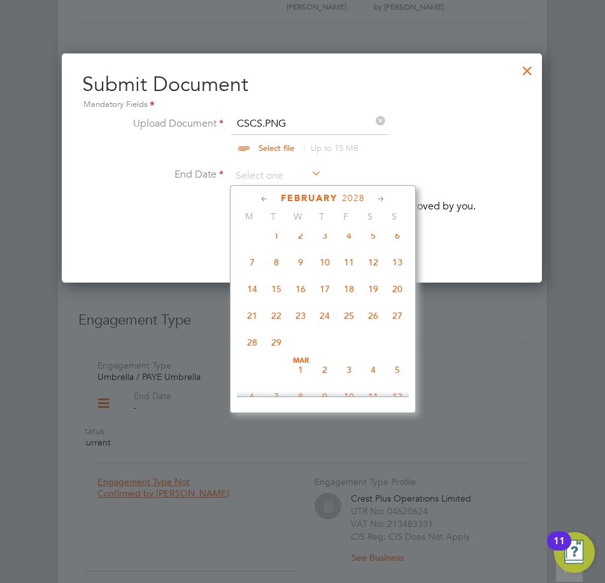
click at [279, 349] on span "29" at bounding box center [276, 342] width 24 height 24
type input "29 Feb 2028"
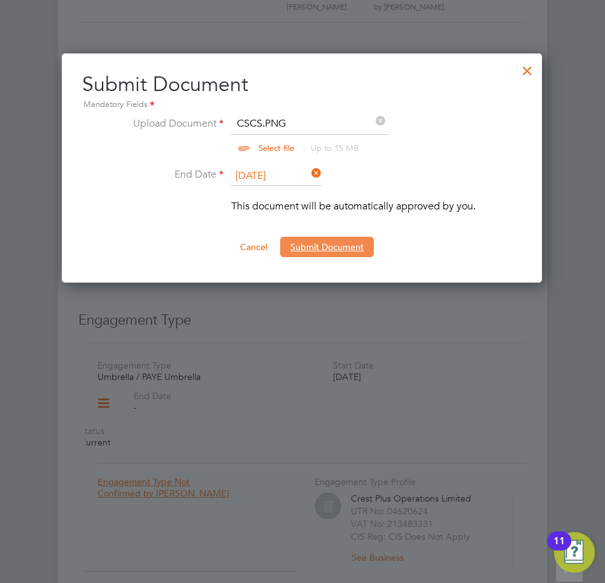
click at [330, 253] on button "Submit Document" at bounding box center [327, 247] width 94 height 20
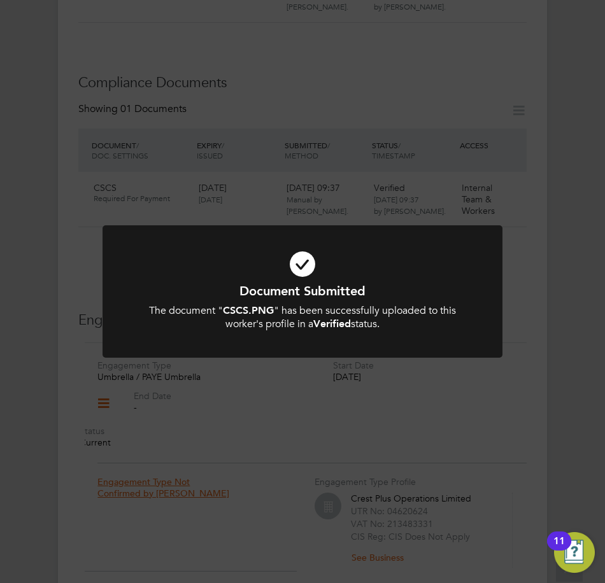
click at [369, 280] on icon at bounding box center [302, 264] width 331 height 50
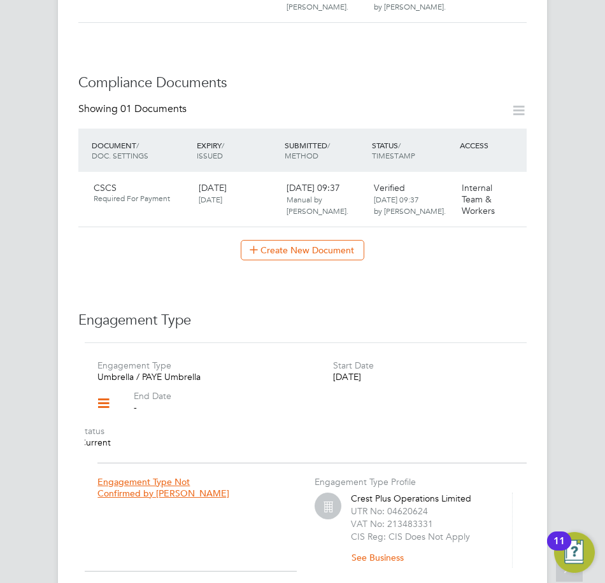
click at [446, 286] on div "Worker Details Unfollow KH Kasim Hussain m: 07925 166330 Personal Details ID Ka…" at bounding box center [302, 170] width 448 height 1365
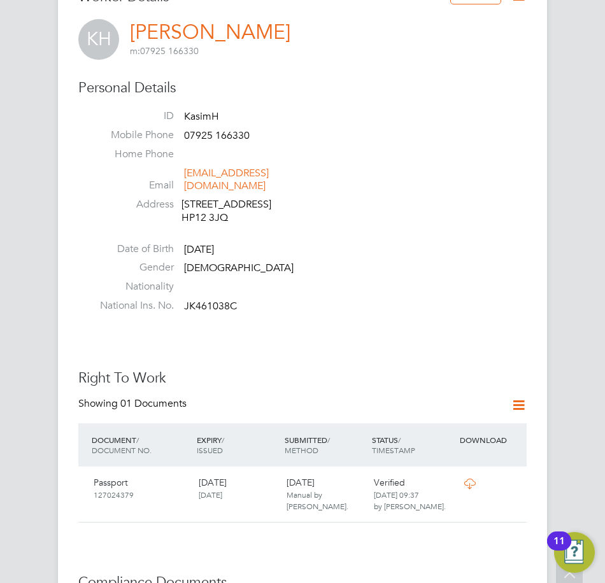
scroll to position [0, 0]
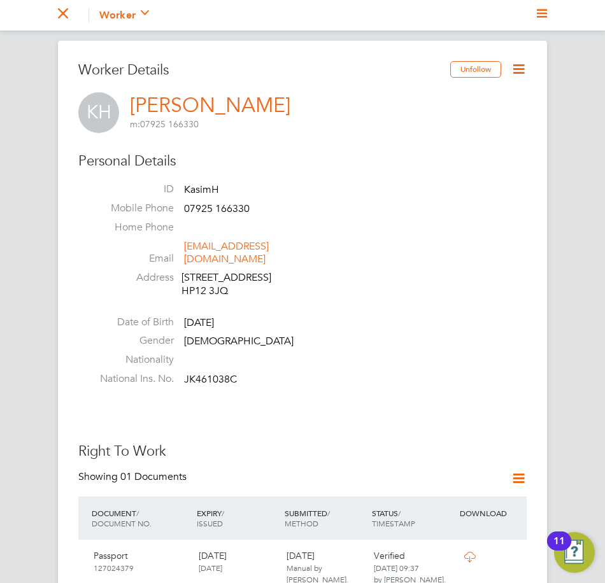
click at [347, 221] on li "Home Phone" at bounding box center [306, 230] width 442 height 19
click at [68, 15] on app-nav-current-section "Go back to All Workers Worker Payment History Tasks Activity Logs" at bounding box center [124, 15] width 132 height 31
click at [62, 17] on icon "Main navigation" at bounding box center [63, 13] width 10 height 10
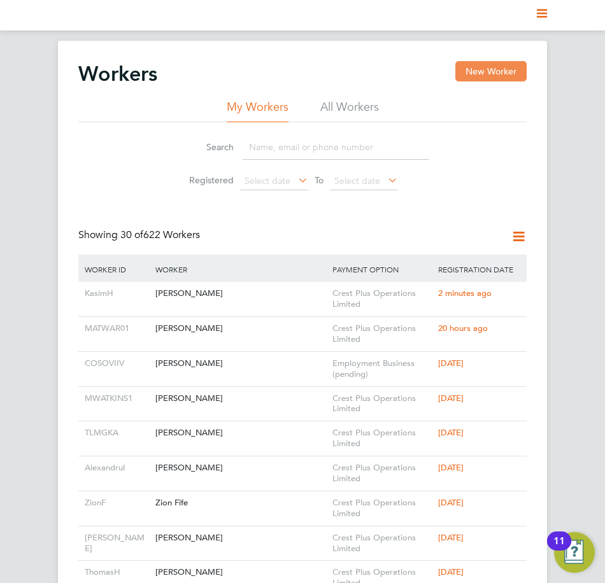
click at [489, 73] on button "New Worker" at bounding box center [490, 71] width 71 height 20
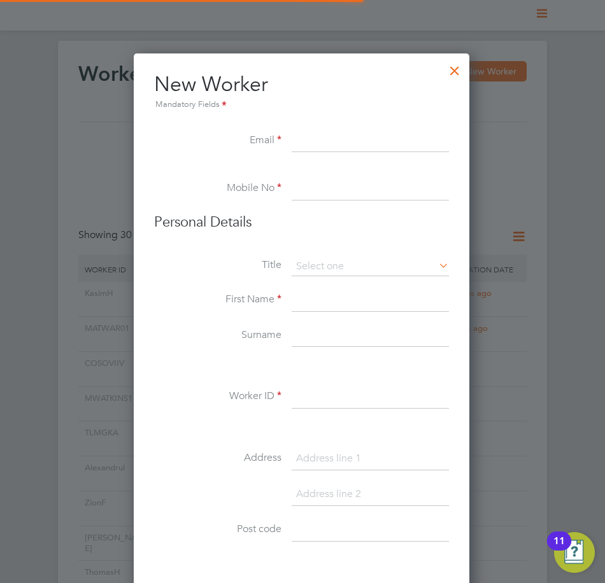
scroll to position [1084, 337]
paste input "isaacannan46@yahoo.com"
type input "isaacannan46@yahoo.com"
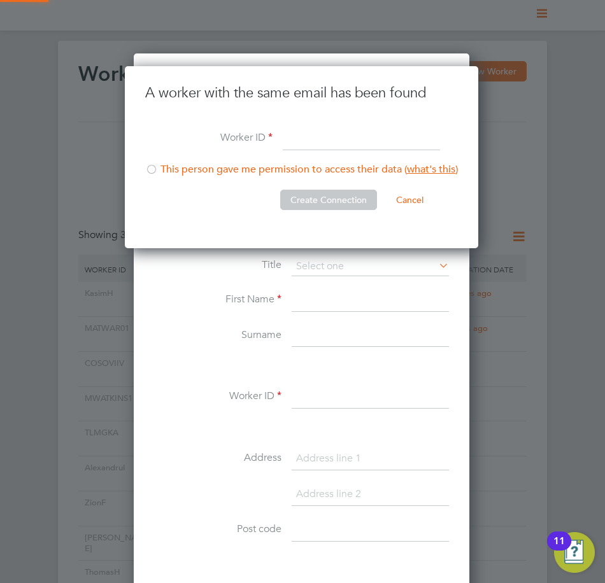
scroll to position [183, 355]
click at [327, 142] on input at bounding box center [361, 139] width 157 height 23
type input "IssacA"
click at [148, 170] on div at bounding box center [151, 170] width 13 height 13
click at [327, 202] on button "Create Connection" at bounding box center [328, 200] width 97 height 20
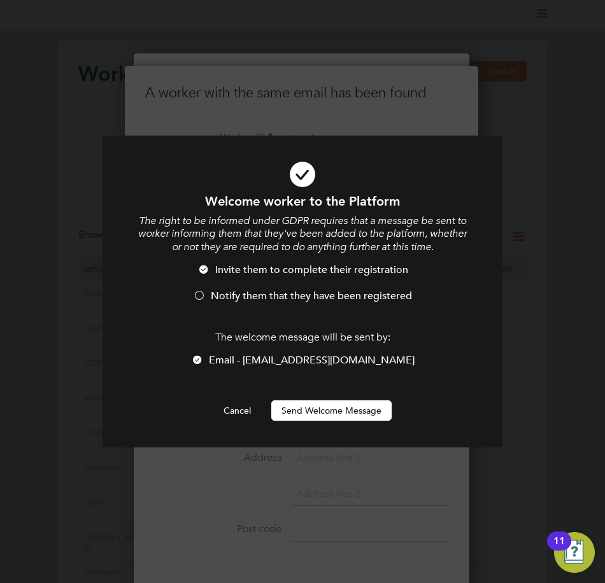
click at [246, 294] on span "Notify them that they have been registered" at bounding box center [311, 296] width 201 height 13
click at [300, 410] on button "Send Welcome Message" at bounding box center [331, 410] width 120 height 20
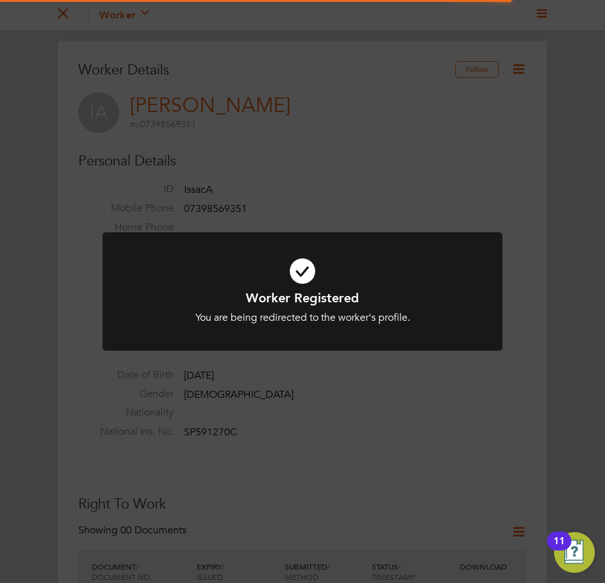
click at [379, 276] on icon at bounding box center [302, 271] width 331 height 50
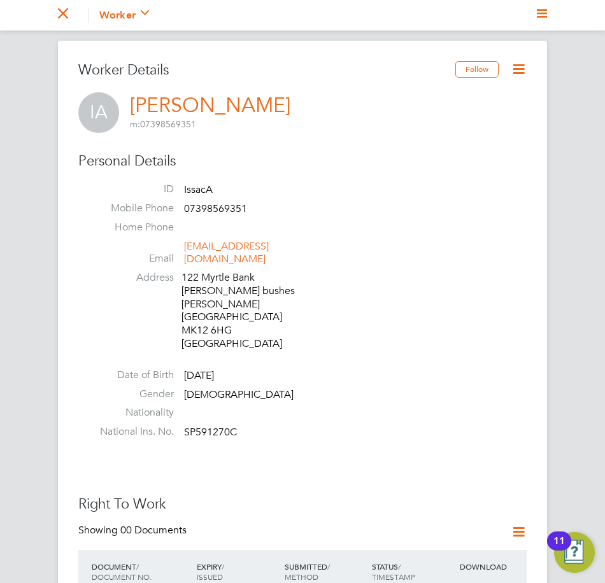
click at [180, 191] on li "ID IssacA" at bounding box center [306, 192] width 442 height 19
drag, startPoint x: 184, startPoint y: 185, endPoint x: 220, endPoint y: 187, distance: 35.7
click at [220, 187] on li "ID IssacA" at bounding box center [306, 192] width 442 height 19
drag, startPoint x: 220, startPoint y: 187, endPoint x: 208, endPoint y: 184, distance: 11.7
copy span "IssacA"
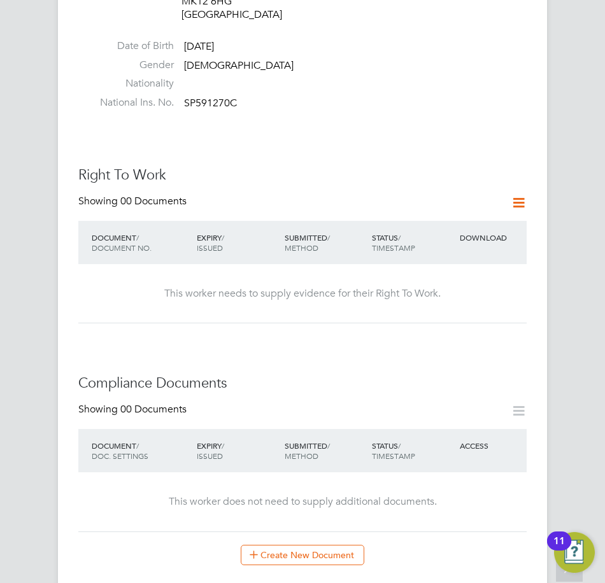
scroll to position [446, 0]
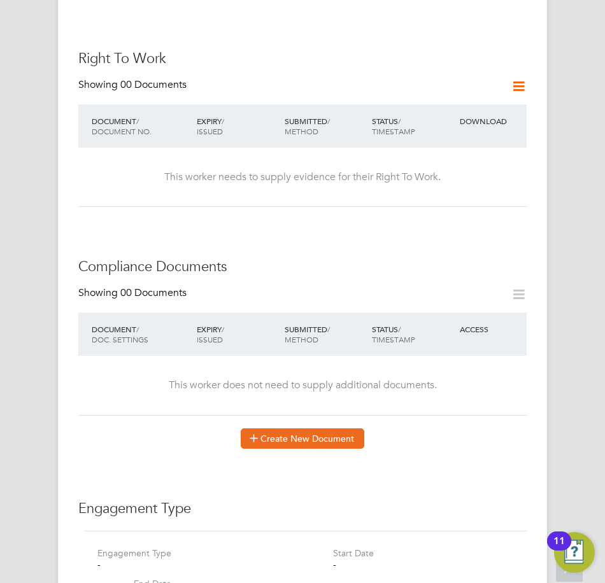
click at [304, 428] on button "Create New Document" at bounding box center [303, 438] width 124 height 20
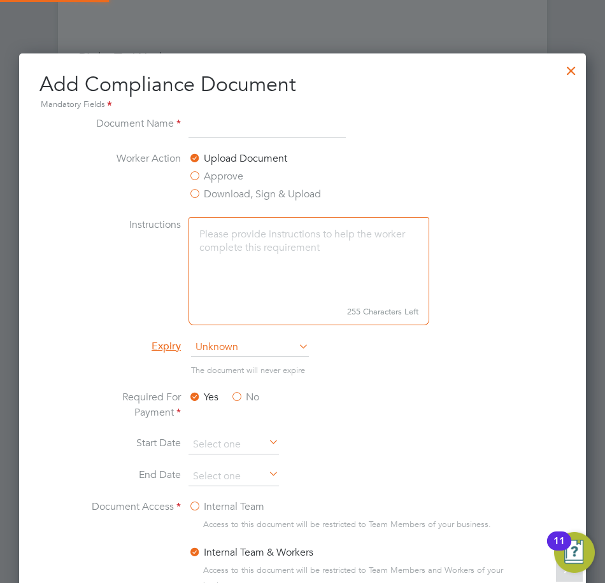
scroll to position [699, 567]
type input "CSCS"
click at [247, 351] on span "Unknown" at bounding box center [250, 347] width 118 height 19
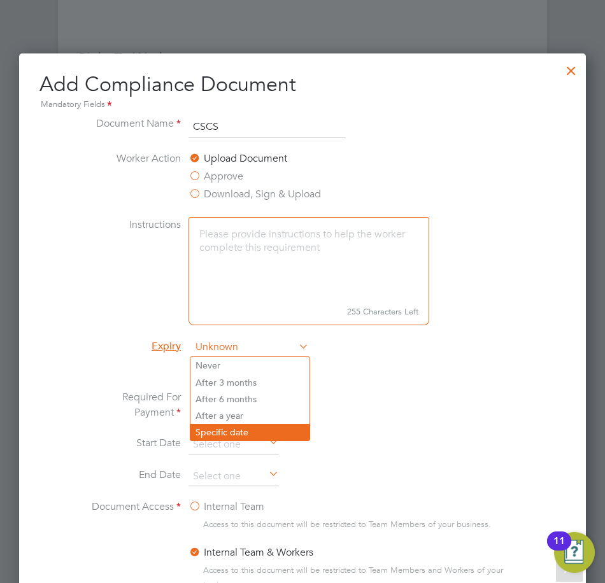
click at [223, 434] on li "Specific date" at bounding box center [249, 432] width 119 height 17
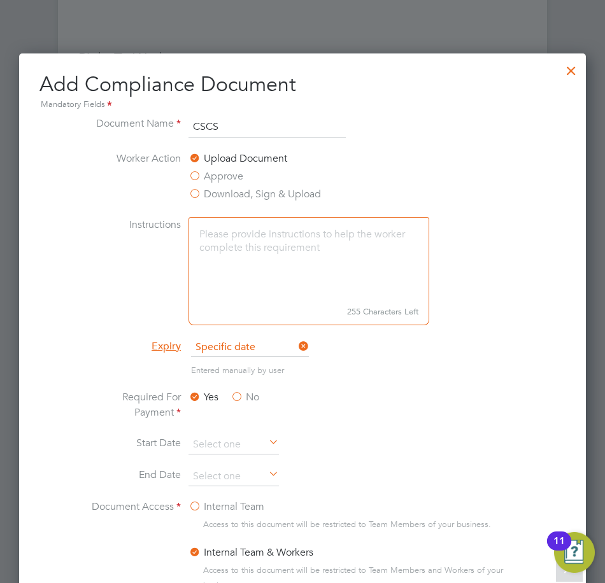
click at [406, 402] on li "Required For Payment Yes No" at bounding box center [302, 413] width 434 height 46
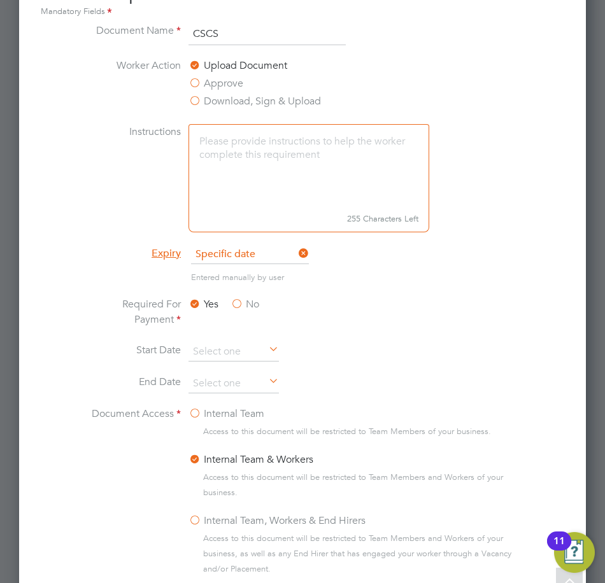
scroll to position [764, 0]
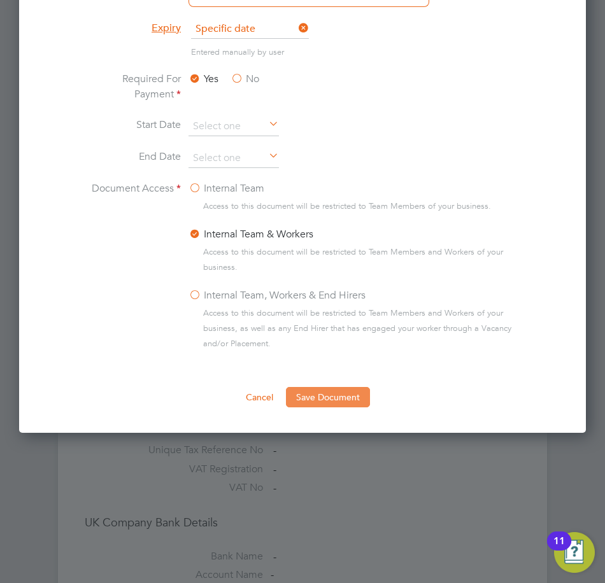
click at [357, 406] on button "Save Document" at bounding box center [328, 397] width 84 height 20
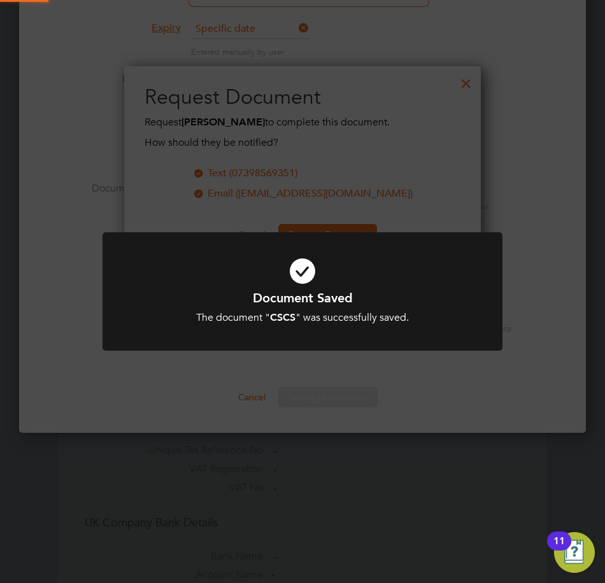
scroll to position [204, 357]
click at [313, 288] on icon at bounding box center [302, 271] width 331 height 50
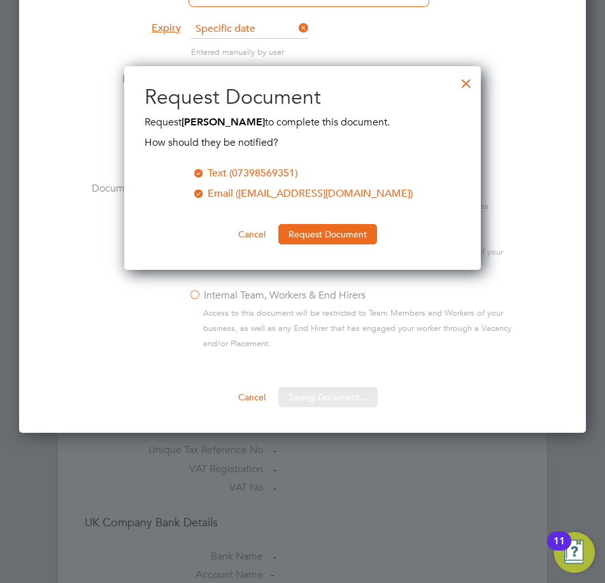
click at [466, 80] on div "Sorry, we are having problems connecting to our services." at bounding box center [302, 93] width 605 height 1633
click at [467, 82] on div at bounding box center [466, 80] width 23 height 23
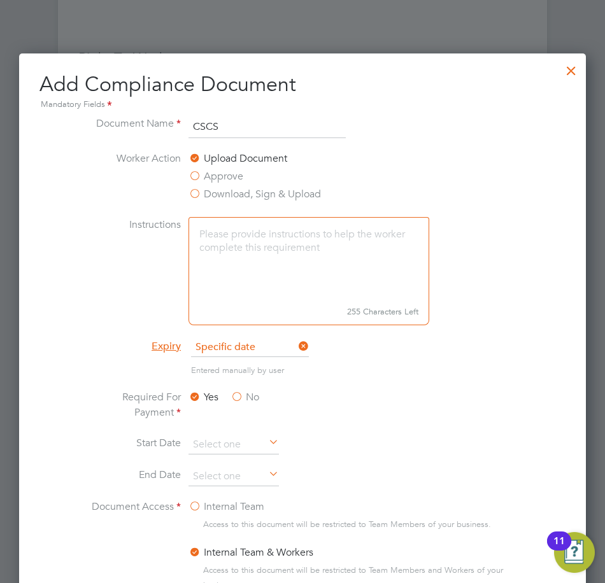
click at [577, 71] on div at bounding box center [571, 67] width 23 height 23
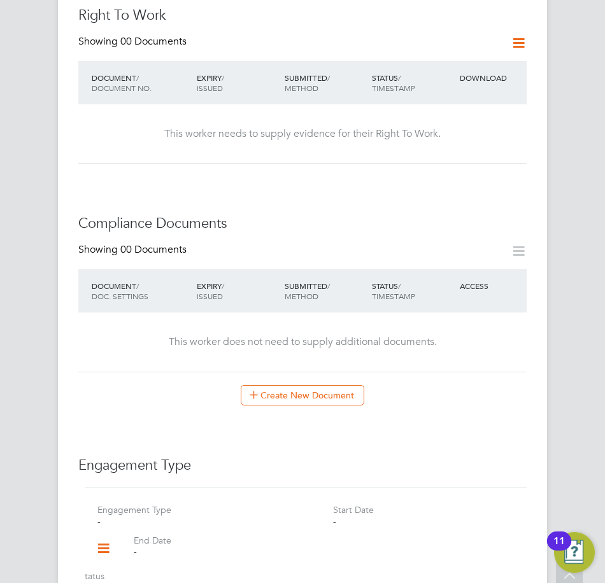
scroll to position [616, 0]
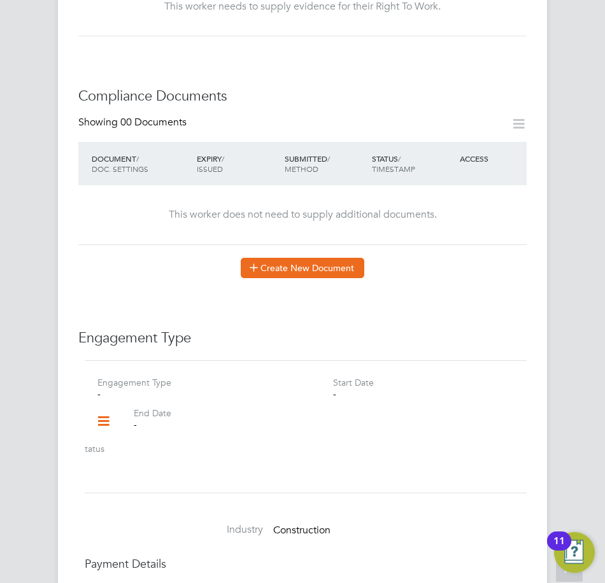
click at [321, 258] on button "Create New Document" at bounding box center [303, 268] width 124 height 20
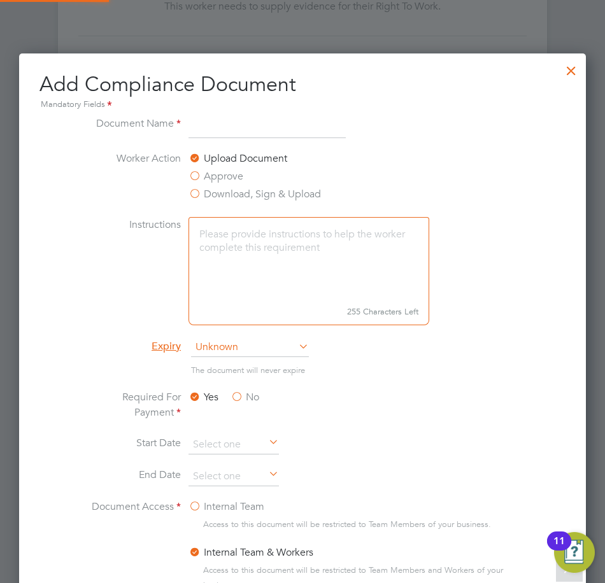
scroll to position [699, 567]
type input "TM Ticket"
click at [252, 346] on span "Unknown" at bounding box center [250, 347] width 118 height 19
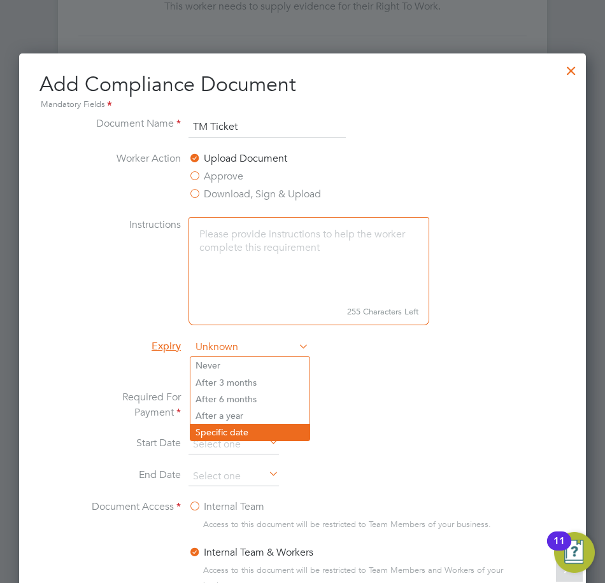
click at [232, 429] on li "Specific date" at bounding box center [249, 432] width 119 height 17
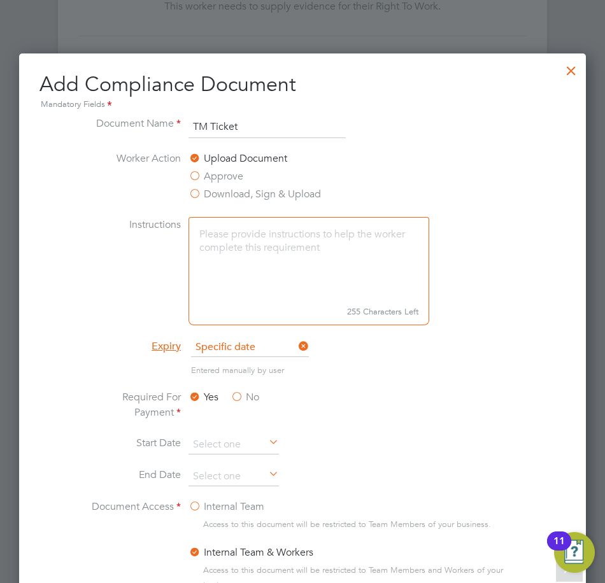
click at [423, 388] on li "Entered manually by user" at bounding box center [302, 377] width 434 height 26
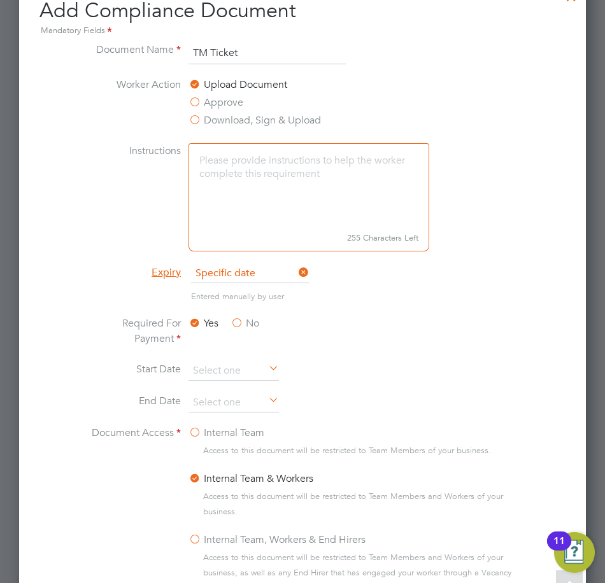
scroll to position [871, 0]
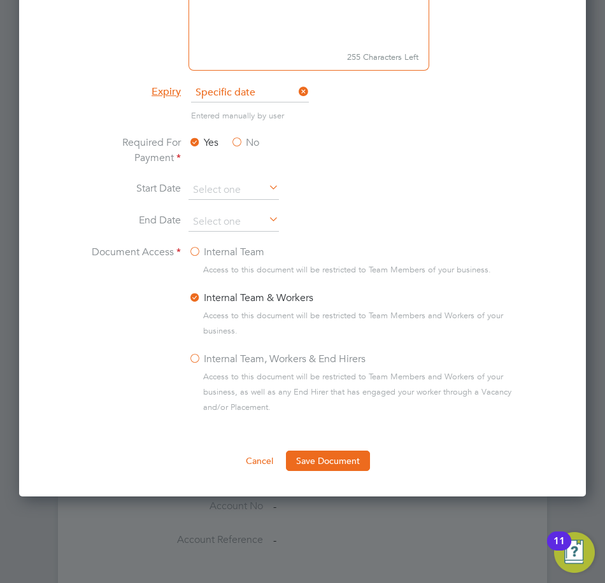
click at [339, 472] on div "Add Compliance Document Mandatory Fields Document Name TM Ticket Worker Action …" at bounding box center [302, 148] width 567 height 698
click at [345, 456] on button "Save Document" at bounding box center [328, 461] width 84 height 20
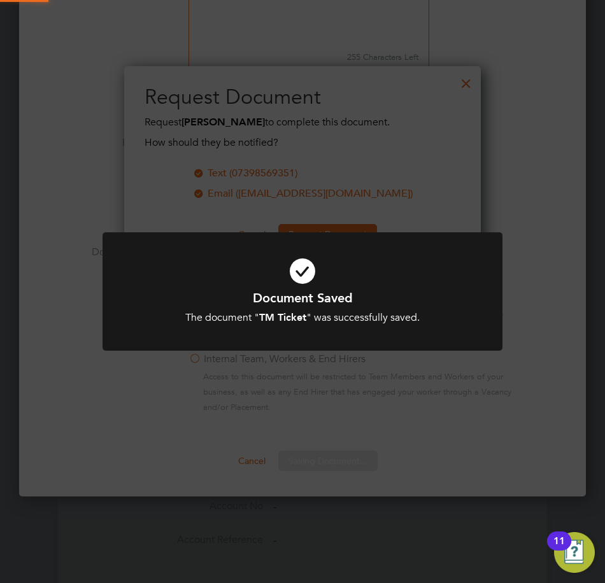
click at [367, 245] on div at bounding box center [302, 291] width 400 height 119
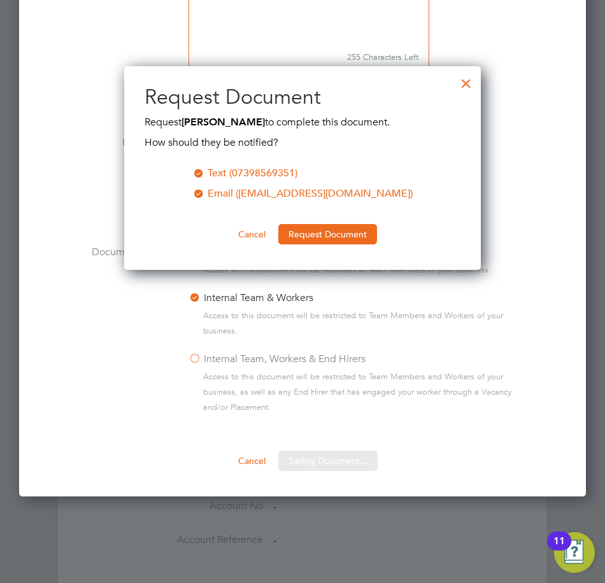
click at [470, 81] on div at bounding box center [466, 80] width 23 height 23
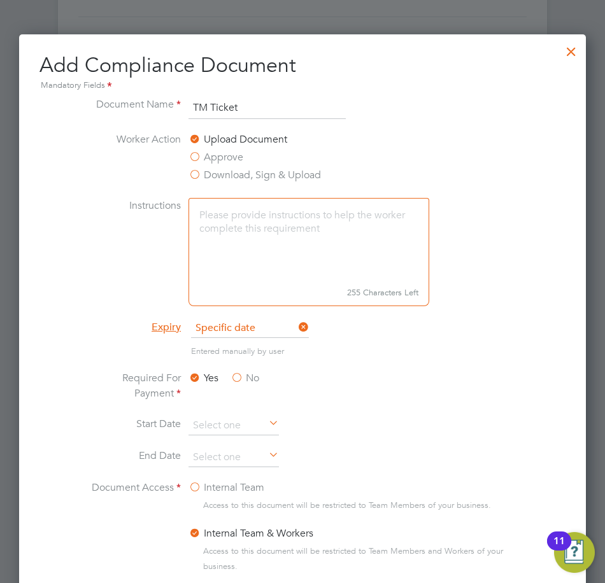
scroll to position [616, 0]
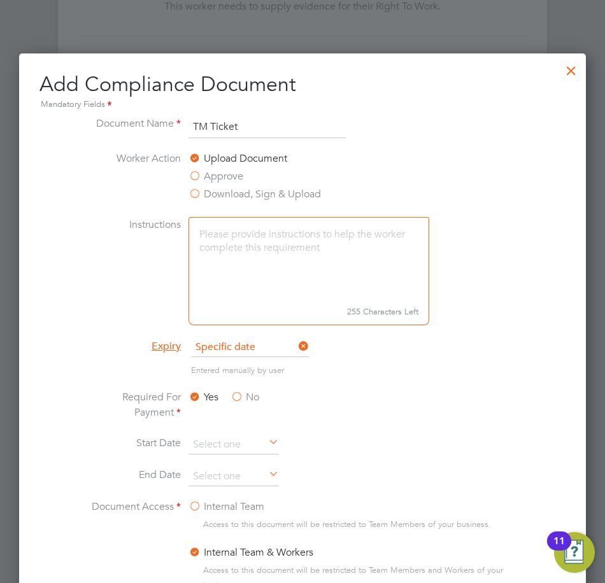
click at [572, 71] on div at bounding box center [571, 67] width 23 height 23
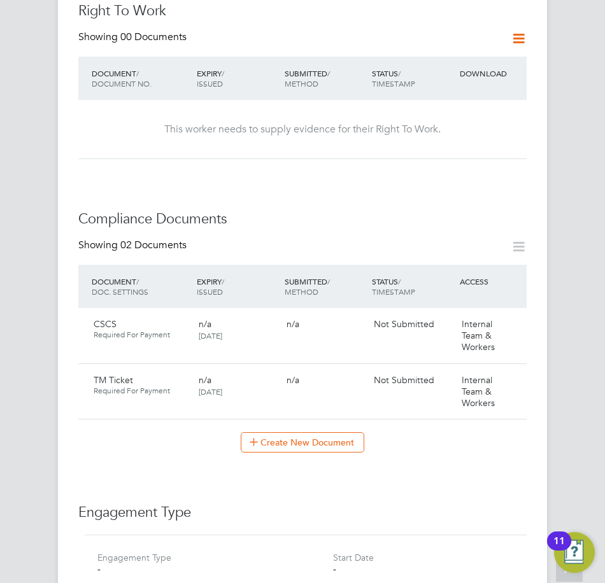
scroll to position [509, 0]
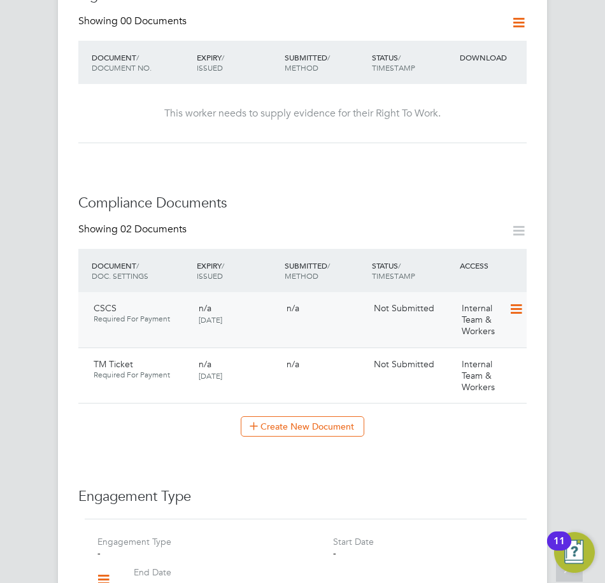
click at [521, 302] on icon at bounding box center [515, 309] width 13 height 15
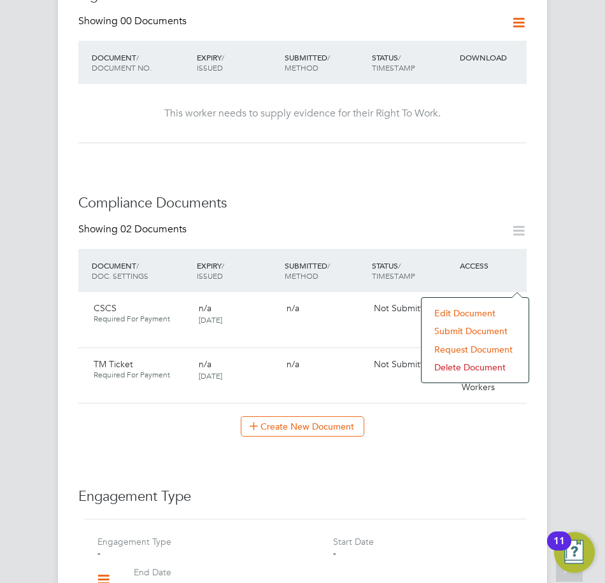
click at [449, 331] on li "Submit Document" at bounding box center [475, 331] width 94 height 18
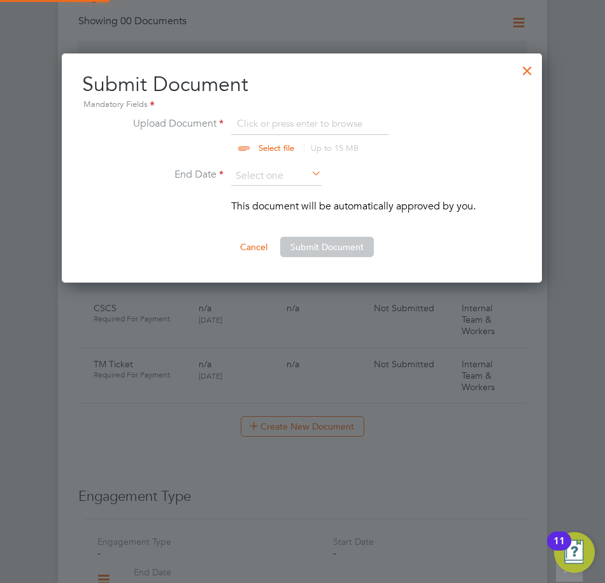
scroll to position [230, 481]
click at [306, 130] on input "file" at bounding box center [288, 135] width 200 height 38
type input "C:\fakepath\CSCS.jpg"
click at [286, 173] on input at bounding box center [276, 176] width 90 height 19
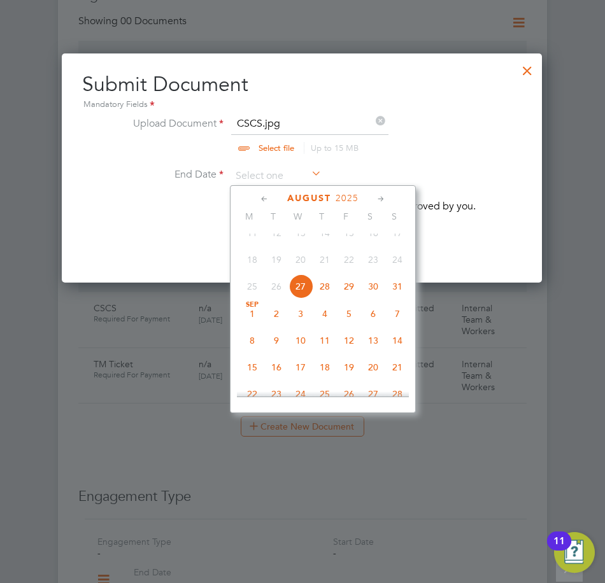
click at [341, 197] on span "2025" at bounding box center [346, 198] width 23 height 11
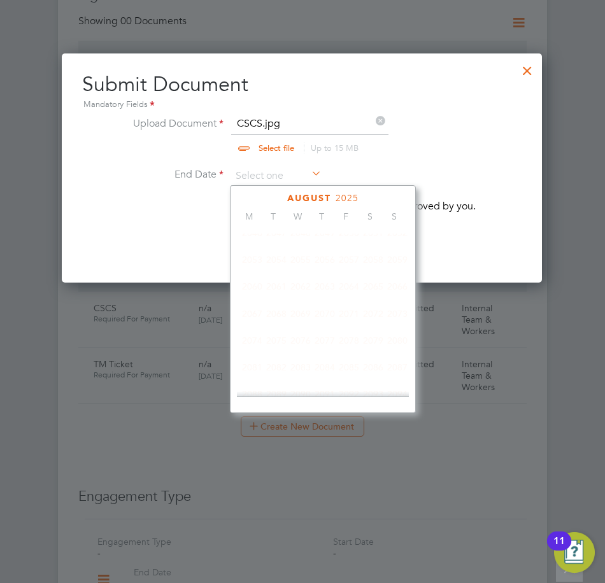
scroll to position [337, 0]
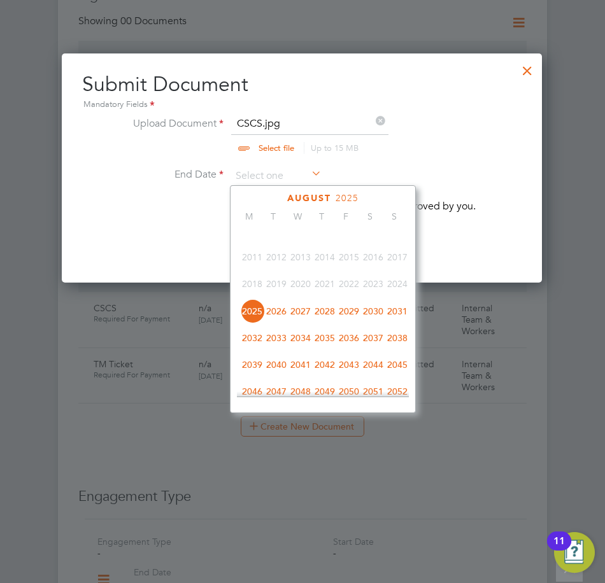
click at [353, 320] on span "2029" at bounding box center [349, 311] width 24 height 24
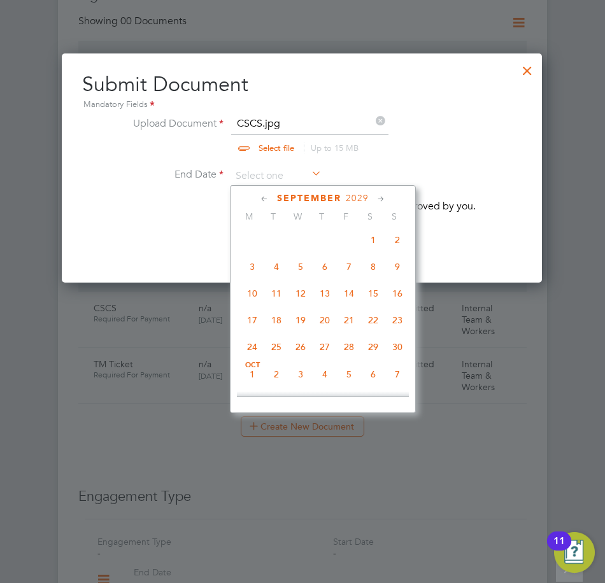
scroll to position [592, 0]
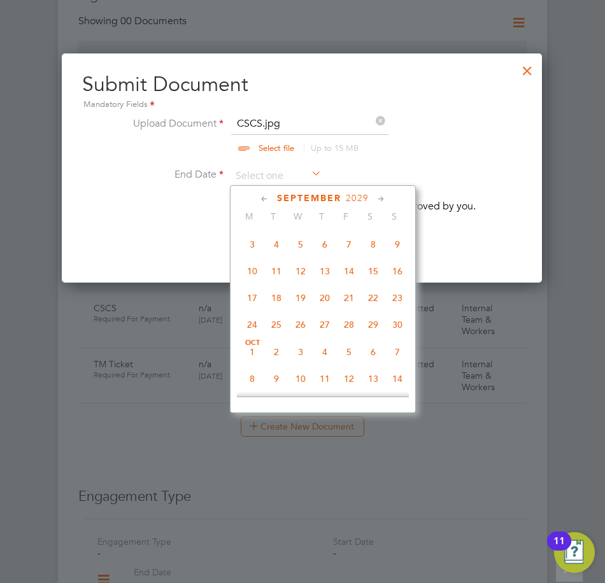
click at [250, 337] on span "24" at bounding box center [252, 325] width 24 height 24
type input "24 Sep 2029"
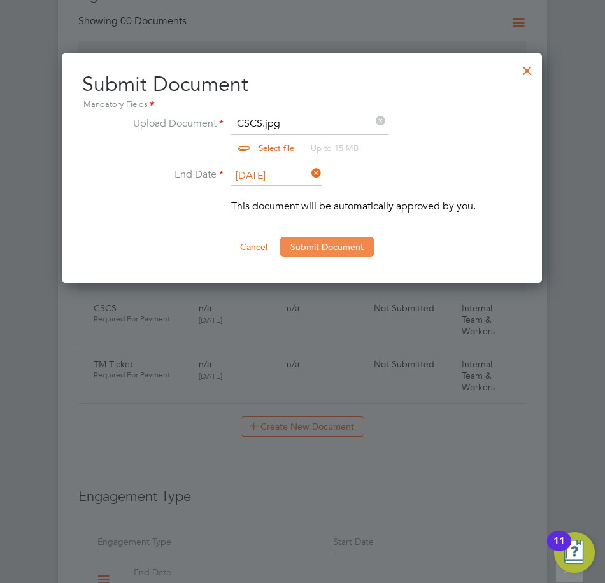
click at [333, 254] on button "Submit Document" at bounding box center [327, 247] width 94 height 20
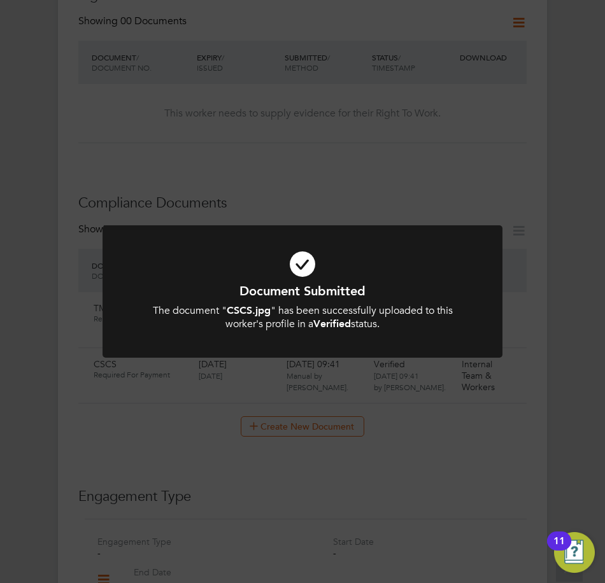
click at [394, 292] on h1 "Document Submitted" at bounding box center [302, 291] width 331 height 17
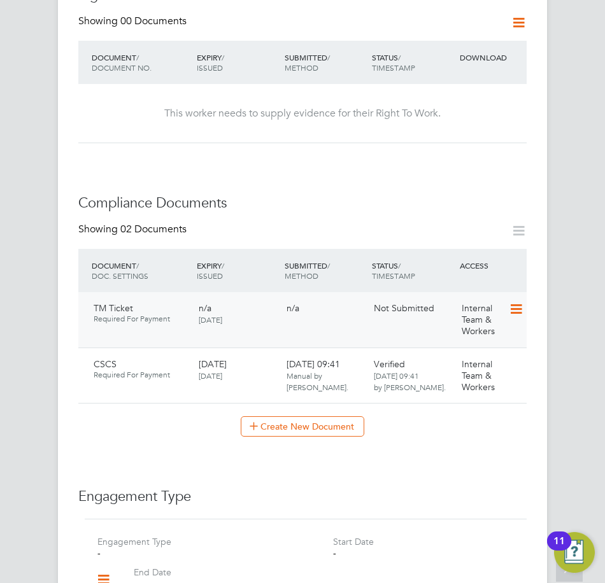
click at [510, 302] on icon at bounding box center [515, 309] width 13 height 15
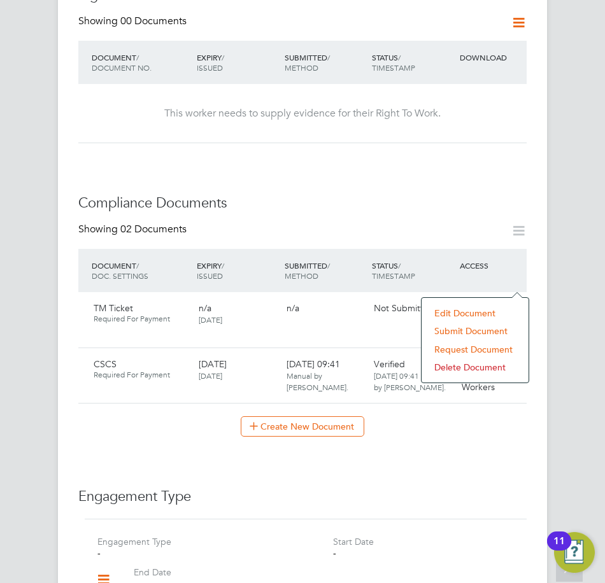
click at [453, 332] on li "Submit Document" at bounding box center [475, 331] width 94 height 18
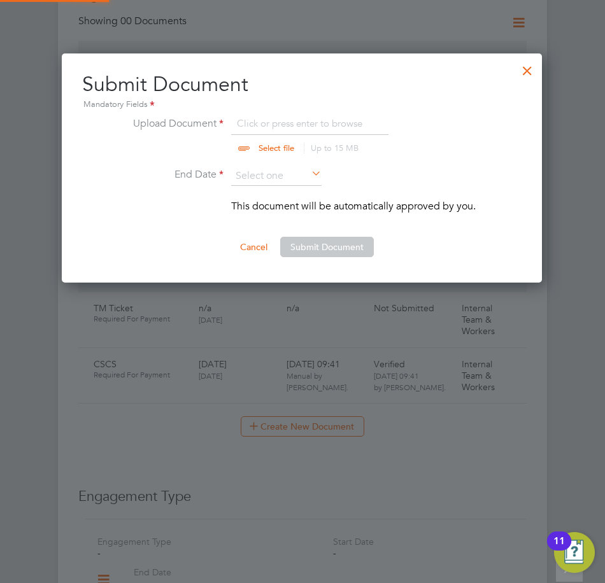
scroll to position [230, 481]
click at [288, 119] on input "file" at bounding box center [288, 135] width 200 height 38
type input "C:\fakepath\TM Ticket.jpg"
click at [287, 178] on input at bounding box center [276, 176] width 90 height 19
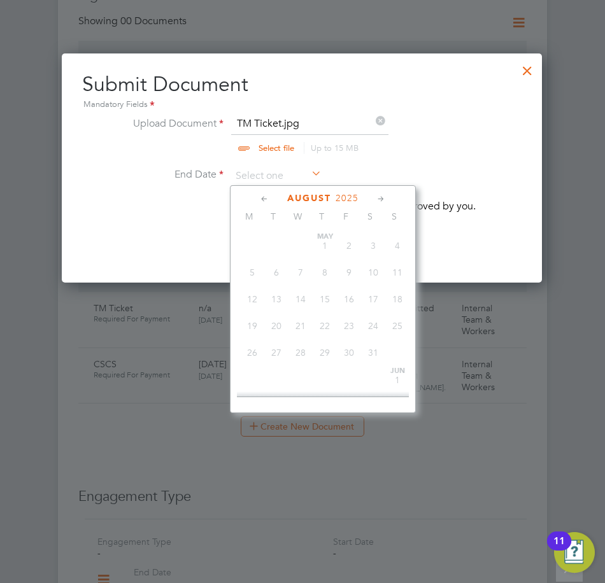
scroll to position [496, 0]
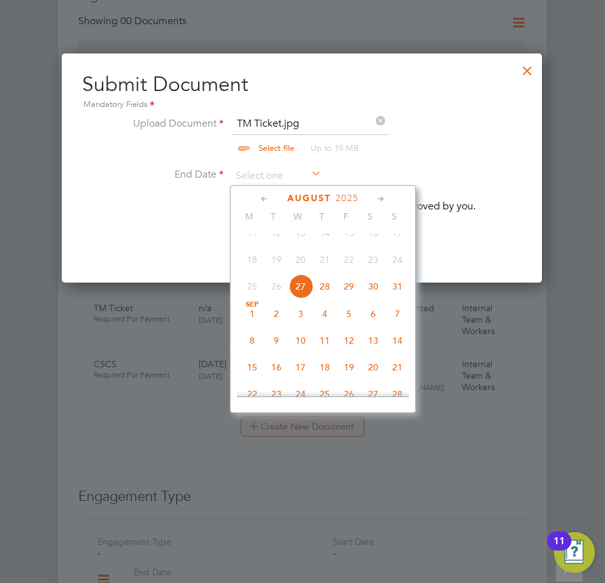
click at [348, 199] on span "2025" at bounding box center [346, 198] width 23 height 11
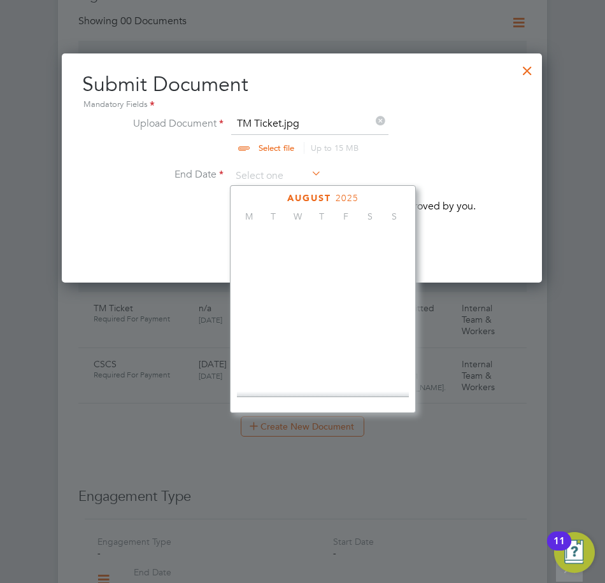
scroll to position [337, 0]
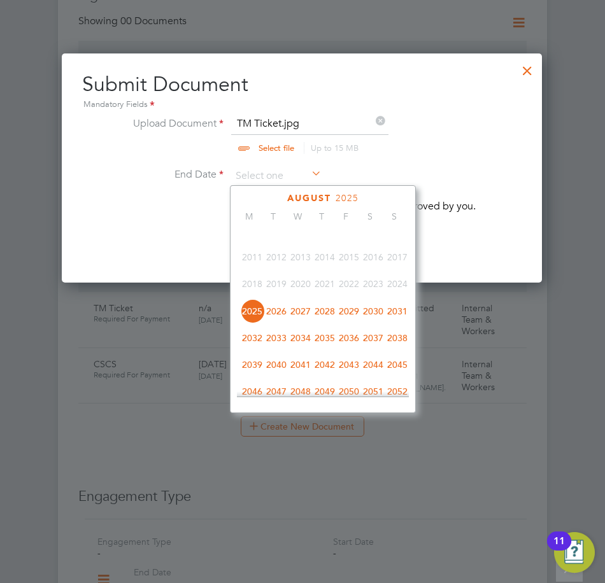
click at [308, 316] on span "2027" at bounding box center [300, 311] width 24 height 24
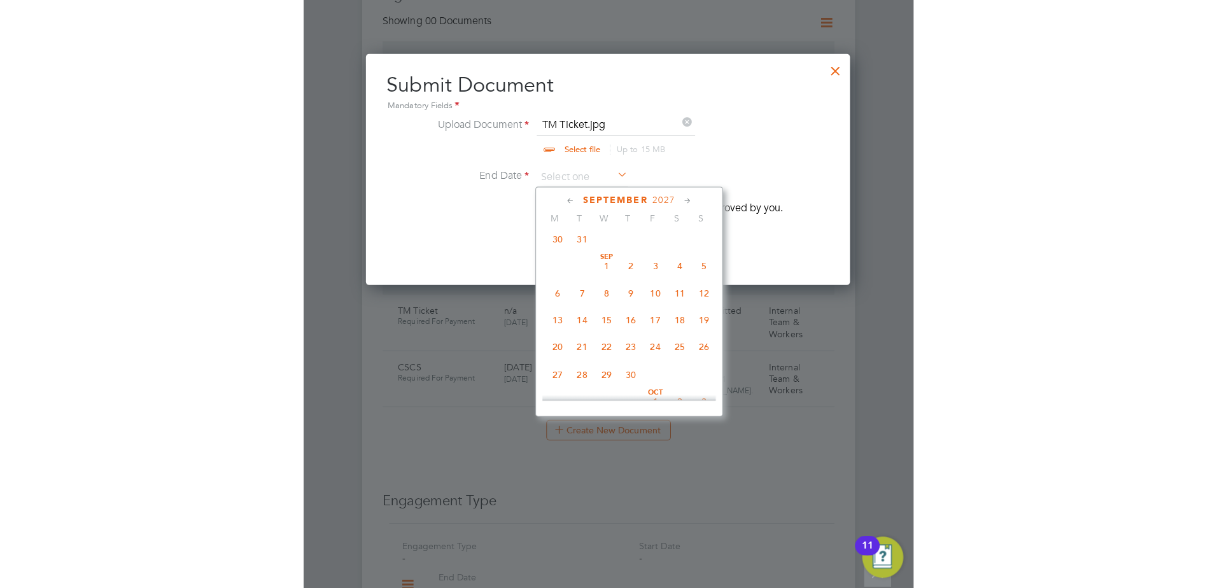
scroll to position [592, 0]
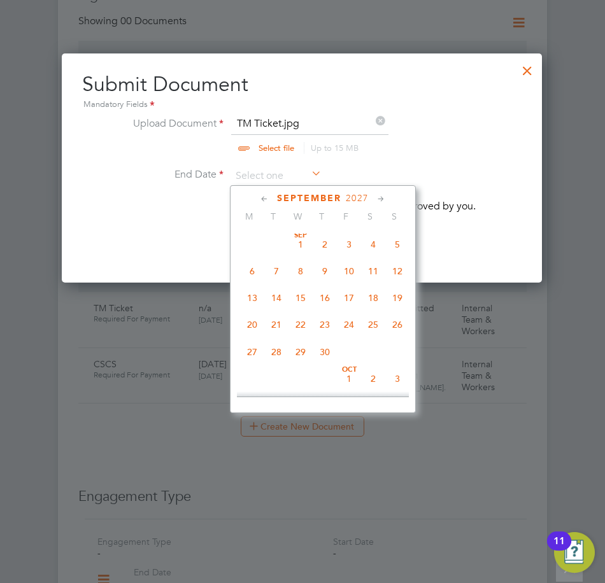
click at [258, 364] on span "27" at bounding box center [252, 352] width 24 height 24
type input "27 Sep 2027"
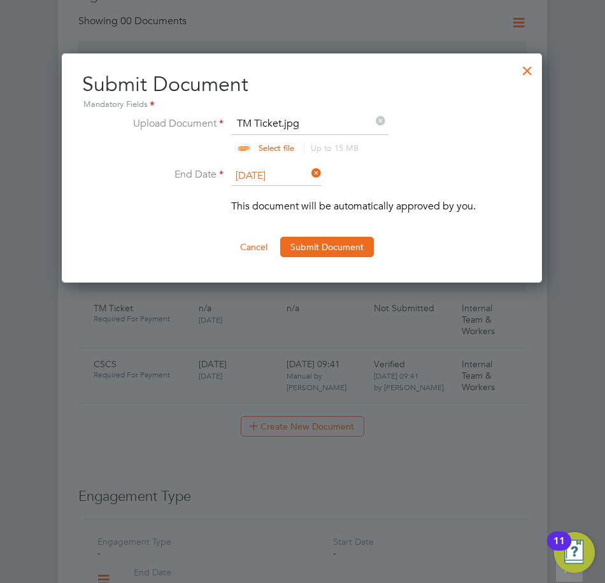
click at [361, 238] on button "Submit Document" at bounding box center [327, 247] width 94 height 20
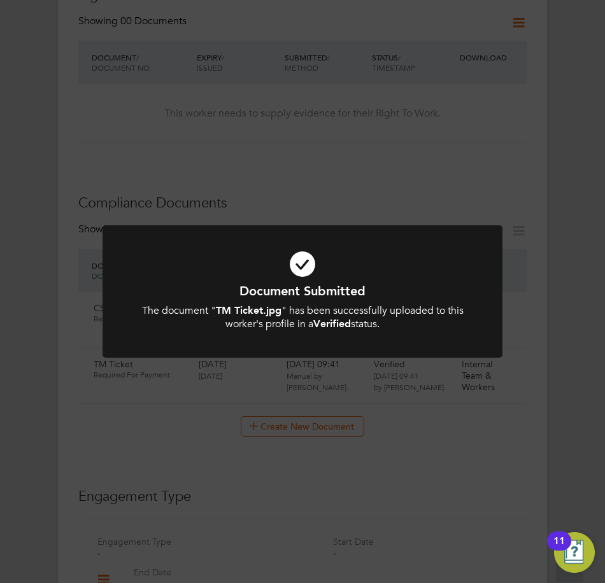
drag, startPoint x: 425, startPoint y: 152, endPoint x: 432, endPoint y: 153, distance: 7.1
click at [425, 153] on div "Document Submitted The document " TM Ticket.jpg " has been successfully uploade…" at bounding box center [302, 291] width 605 height 583
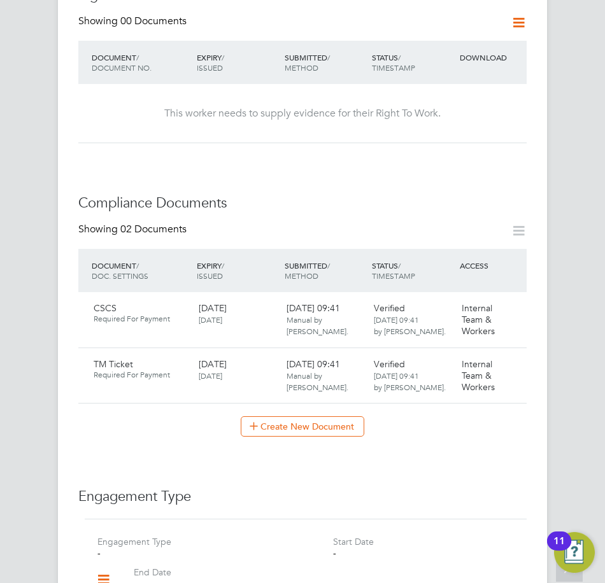
drag, startPoint x: 250, startPoint y: 124, endPoint x: 366, endPoint y: 48, distance: 139.0
click at [250, 124] on div "Worker Details Follow IA Isaac Annan m: 07398569351 Personal Details ID IssacA …" at bounding box center [302, 362] width 448 height 1620
